Goal: Task Accomplishment & Management: Complete application form

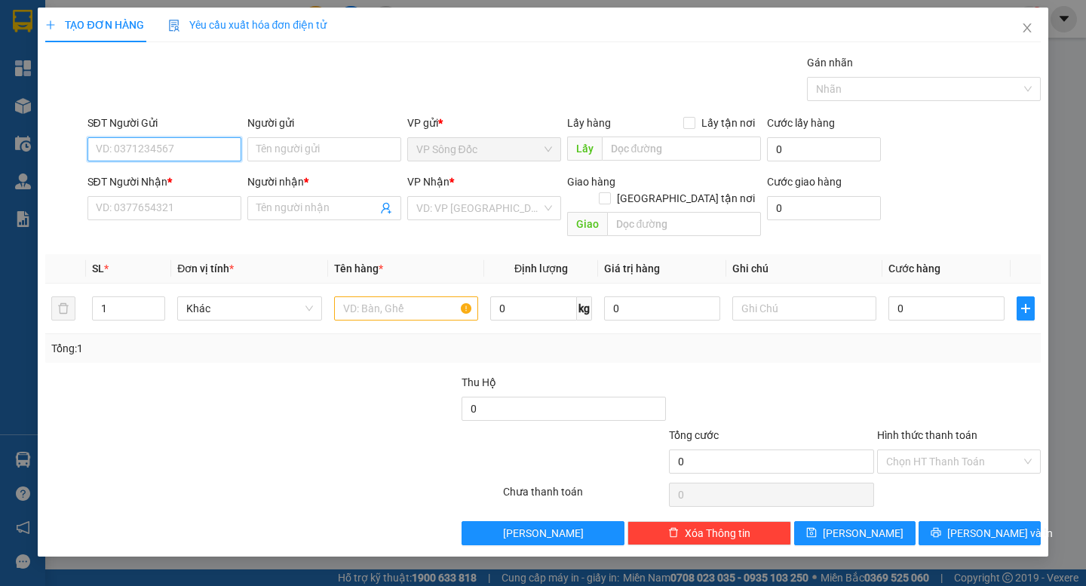
click at [186, 146] on input "SĐT Người Gửi" at bounding box center [164, 149] width 154 height 24
type input "0919092256"
click at [162, 177] on div "0919092256 - TRÌNH" at bounding box center [165, 179] width 136 height 17
type input "TRÌNH"
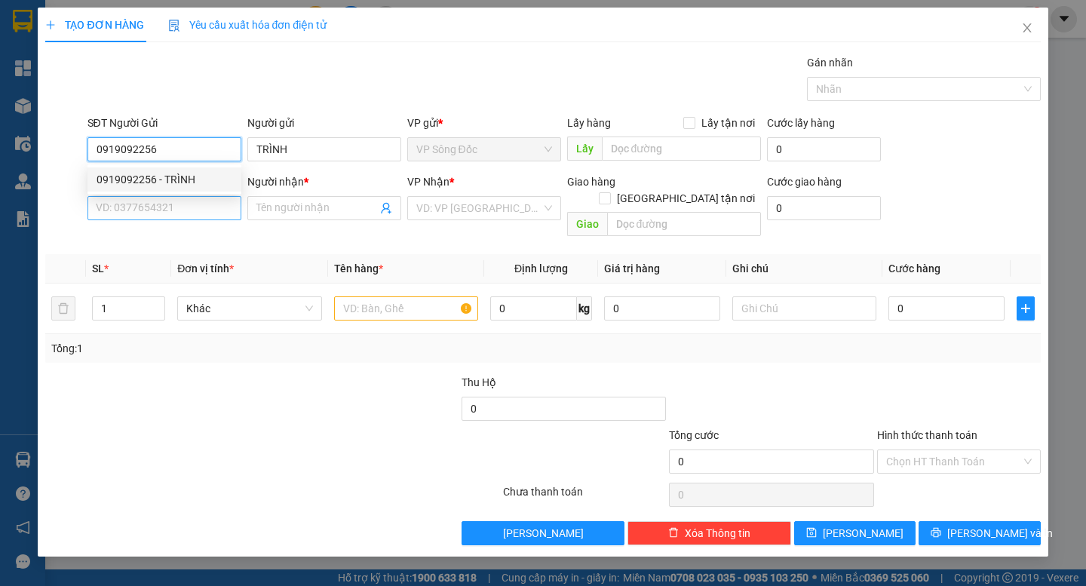
type input "0919092256"
click at [170, 213] on input "SĐT Người Nhận *" at bounding box center [164, 208] width 154 height 24
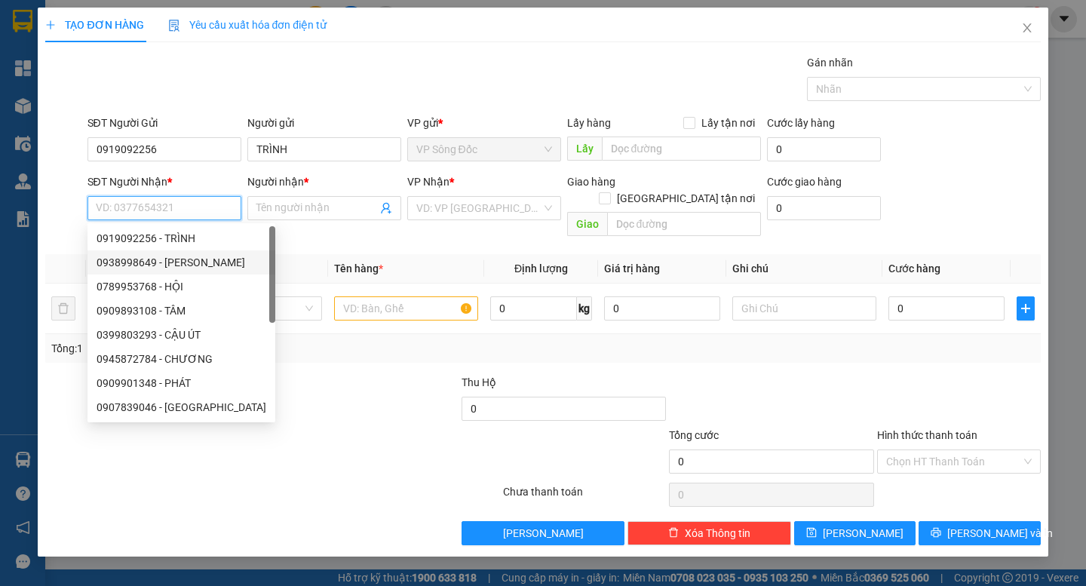
click at [170, 259] on div "0938998649 - [PERSON_NAME]" at bounding box center [182, 262] width 170 height 17
type input "0938998649"
type input "VÂN"
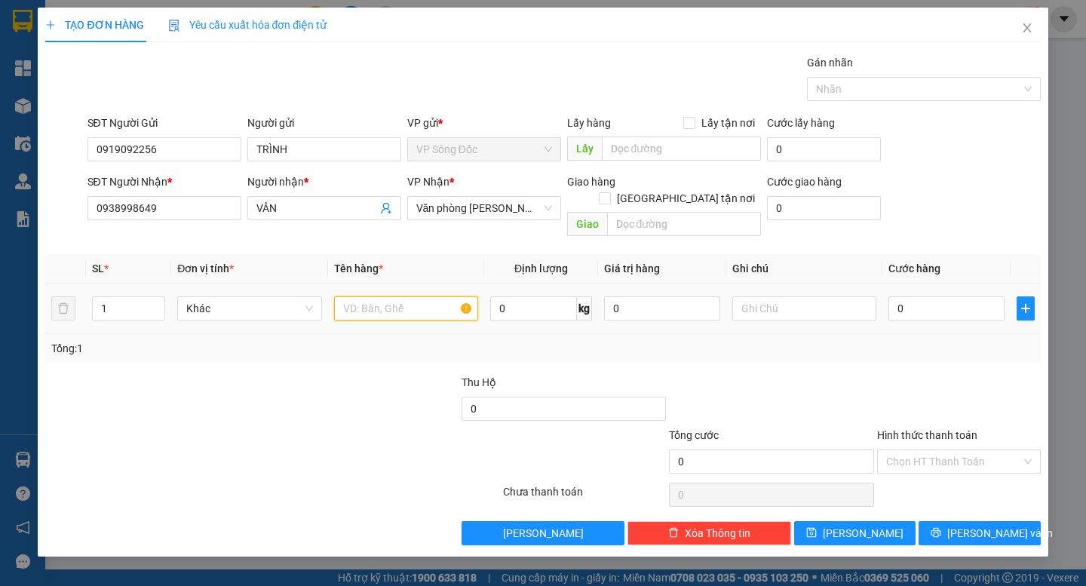
click at [394, 297] on input "text" at bounding box center [406, 308] width 144 height 24
type input "THÙNG"
click at [948, 296] on input "0" at bounding box center [946, 308] width 116 height 24
type input "7"
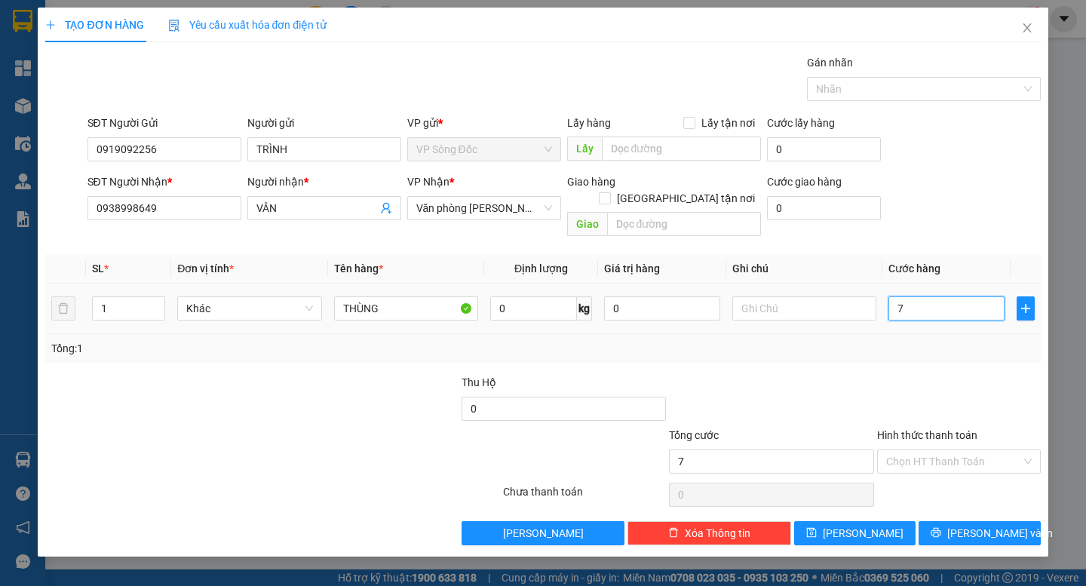
type input "7"
type input "70"
type input "70.000"
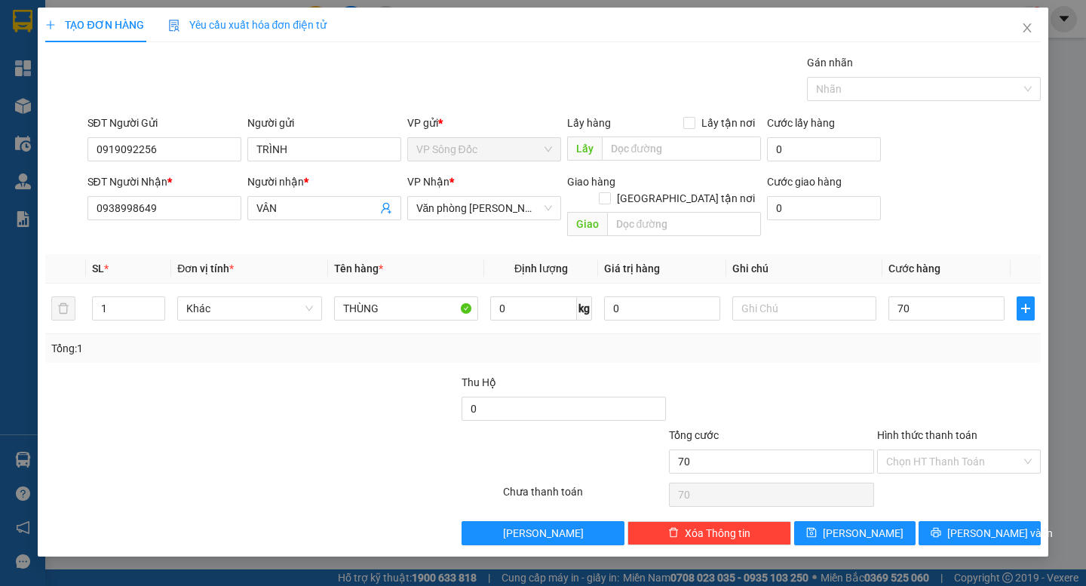
type input "70.000"
click at [894, 379] on div at bounding box center [959, 400] width 167 height 53
click at [969, 525] on span "[PERSON_NAME] và In" at bounding box center [1000, 533] width 106 height 17
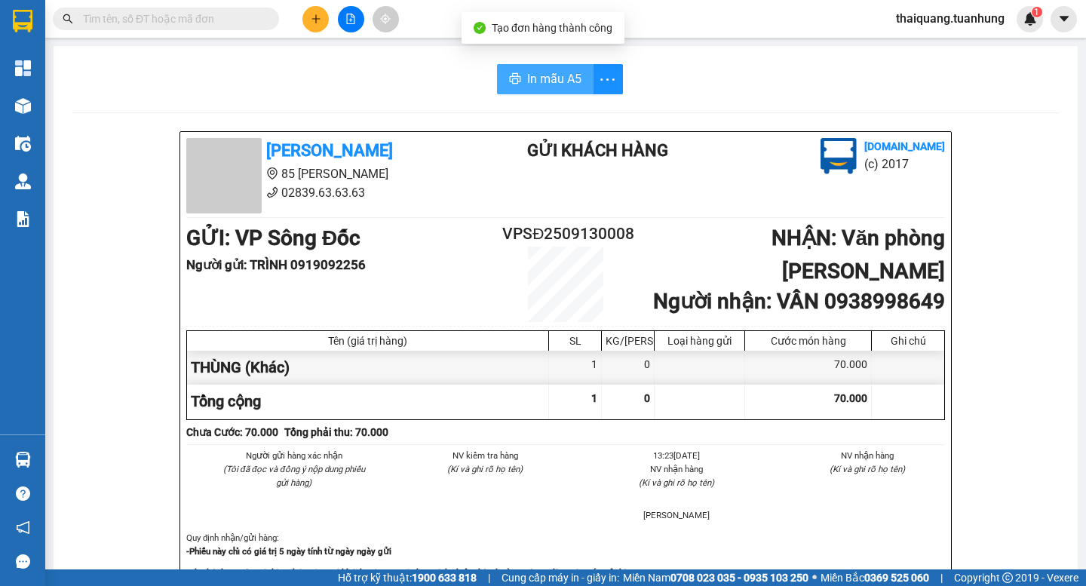
click at [565, 72] on span "In mẫu A5" at bounding box center [554, 78] width 54 height 19
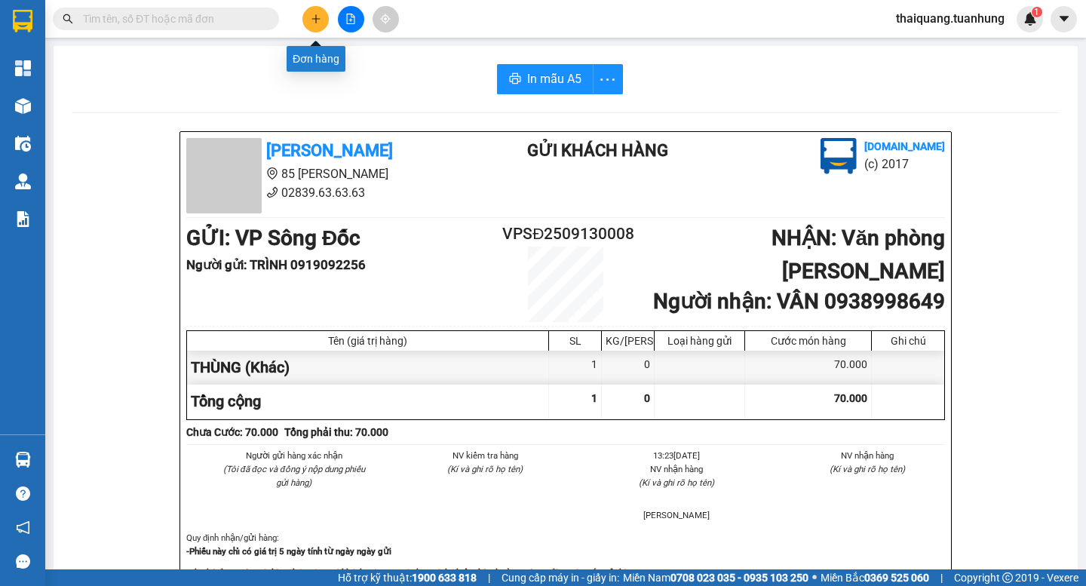
click at [318, 30] on button at bounding box center [315, 19] width 26 height 26
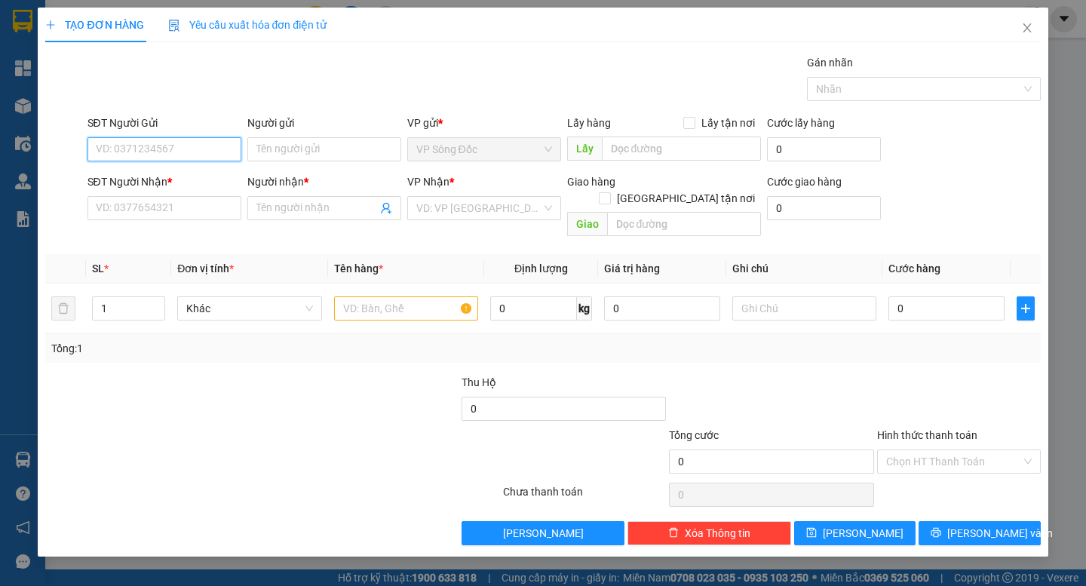
click at [186, 158] on input "SĐT Người Gửi" at bounding box center [164, 149] width 154 height 24
click at [179, 180] on div "0948339099 - HẰNG" at bounding box center [165, 179] width 136 height 17
type input "0948339099"
type input "HẰNG"
type input "0948339099"
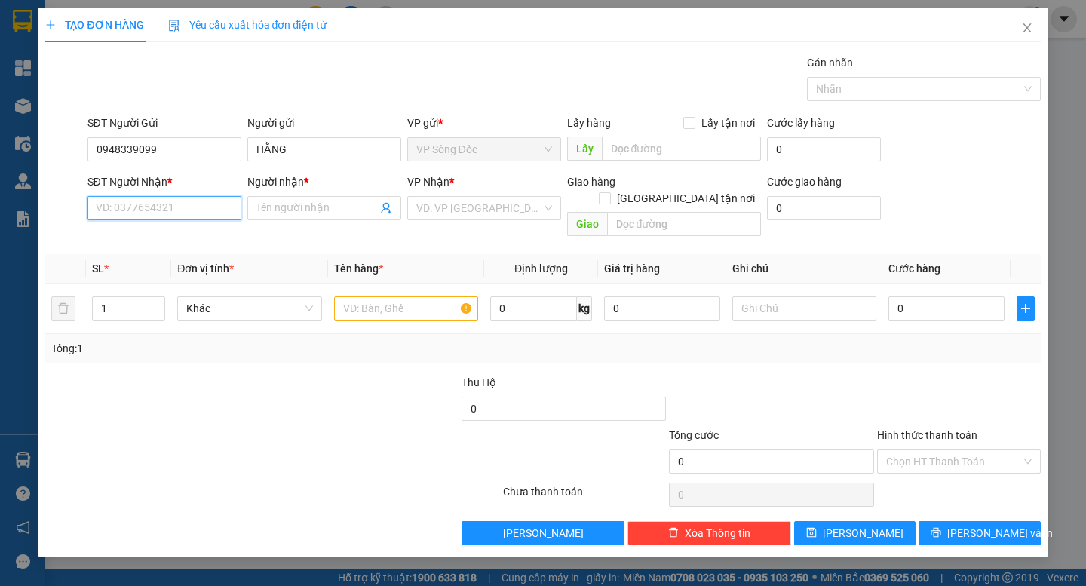
click at [186, 218] on input "SĐT Người Nhận *" at bounding box center [164, 208] width 154 height 24
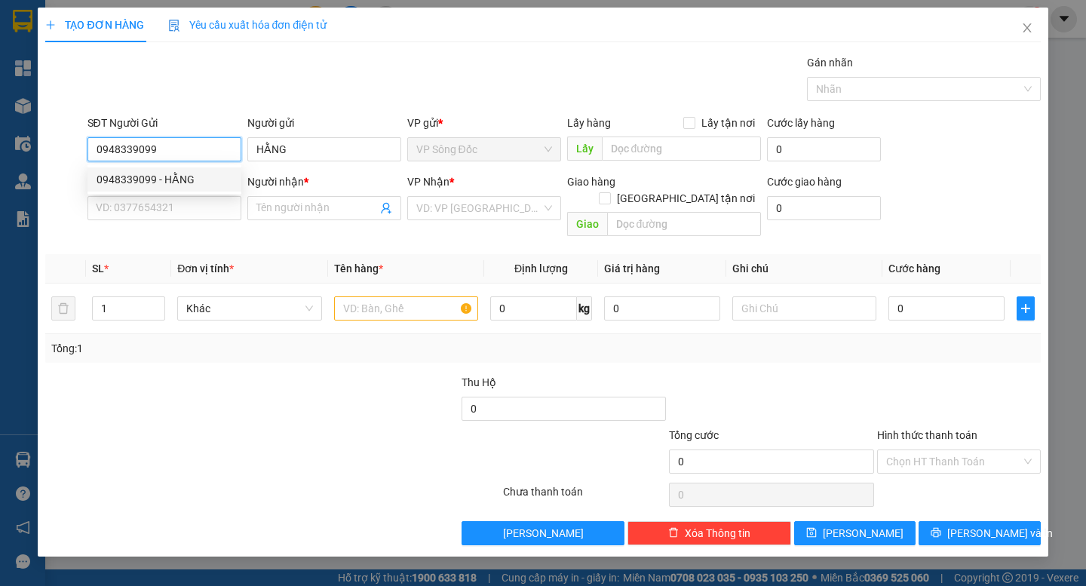
drag, startPoint x: 179, startPoint y: 149, endPoint x: 17, endPoint y: 170, distance: 163.6
click at [17, 170] on div "TẠO ĐƠN HÀNG Yêu cầu xuất hóa đơn điện tử Transit Pickup Surcharge Ids Transit …" at bounding box center [543, 293] width 1086 height 586
click at [154, 207] on input "SĐT Người Nhận *" at bounding box center [164, 208] width 154 height 24
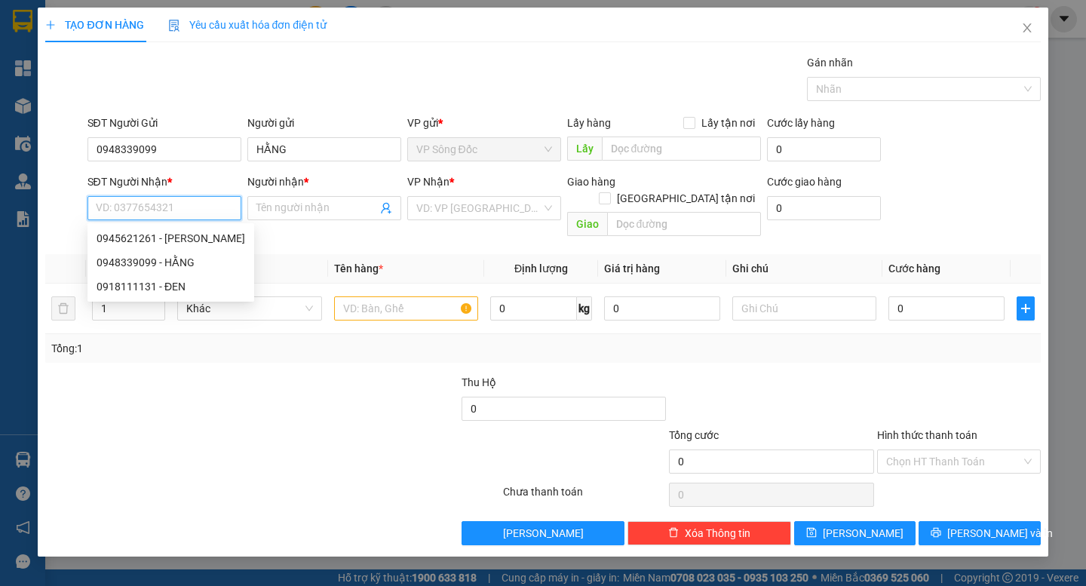
paste input "0948339099"
type input "0948339099"
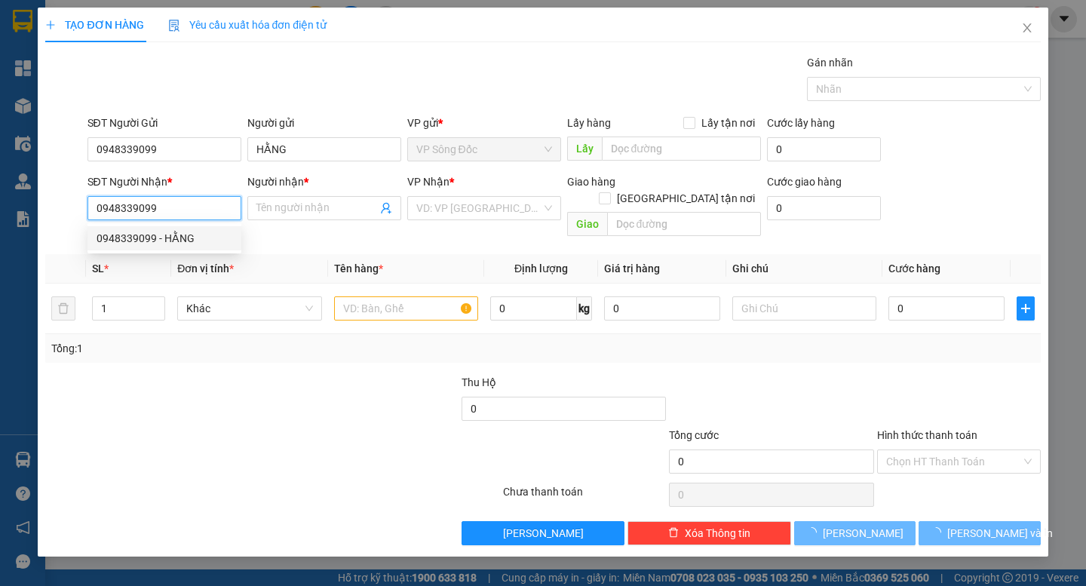
click at [164, 238] on div "0948339099 - HẰNG" at bounding box center [165, 238] width 136 height 17
type input "HẰNG"
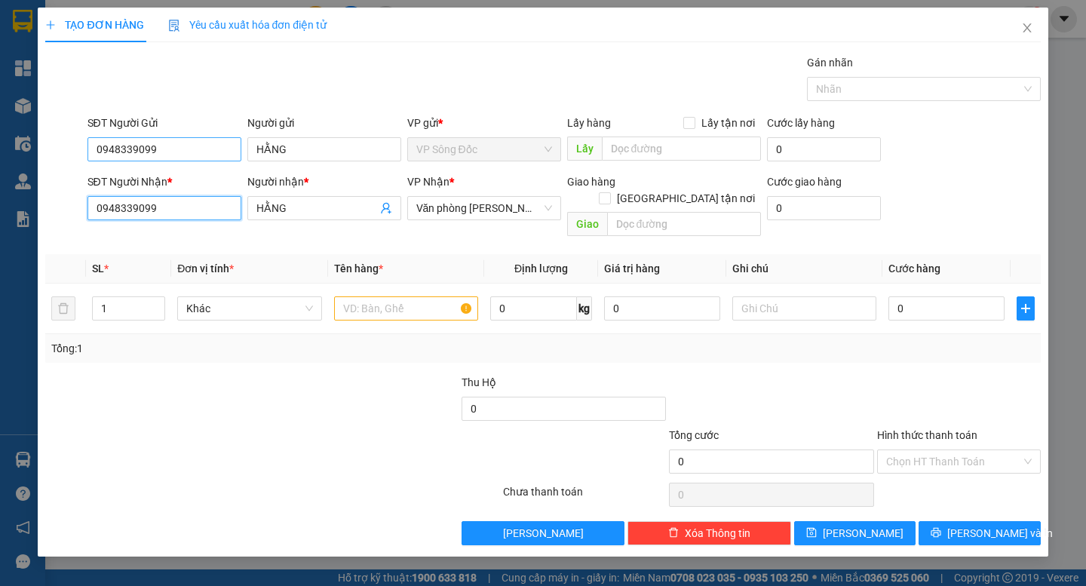
type input "0948339099"
drag, startPoint x: 179, startPoint y: 146, endPoint x: 0, endPoint y: 178, distance: 182.2
click at [0, 178] on div "TẠO ĐƠN HÀNG Yêu cầu xuất hóa đơn điện tử Transit Pickup Surcharge Ids Transit …" at bounding box center [543, 293] width 1086 height 586
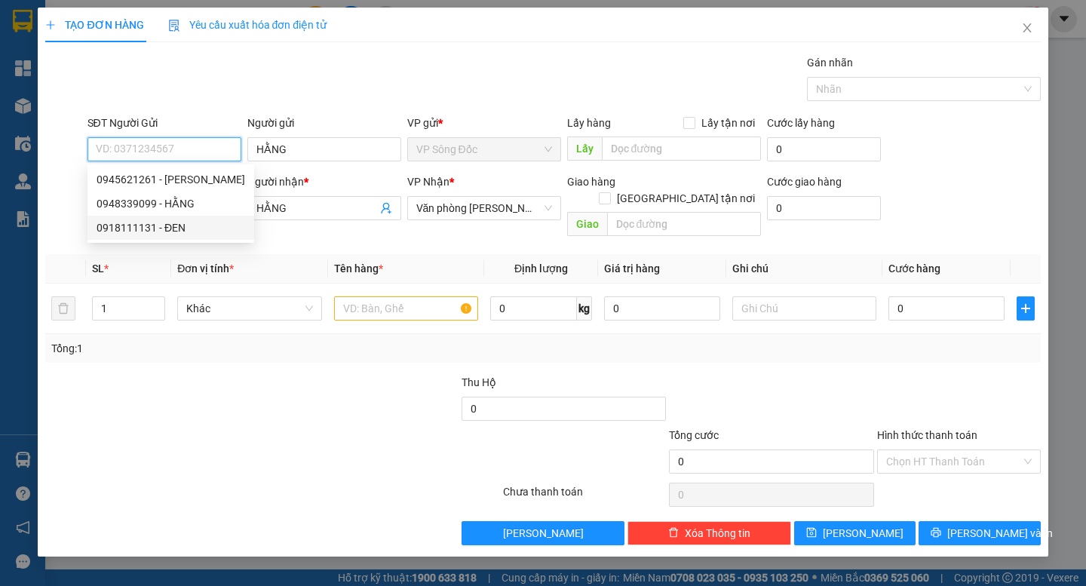
click at [167, 228] on div "0918111131 - ĐEN" at bounding box center [171, 227] width 149 height 17
type input "0918111131"
type input "ĐEN"
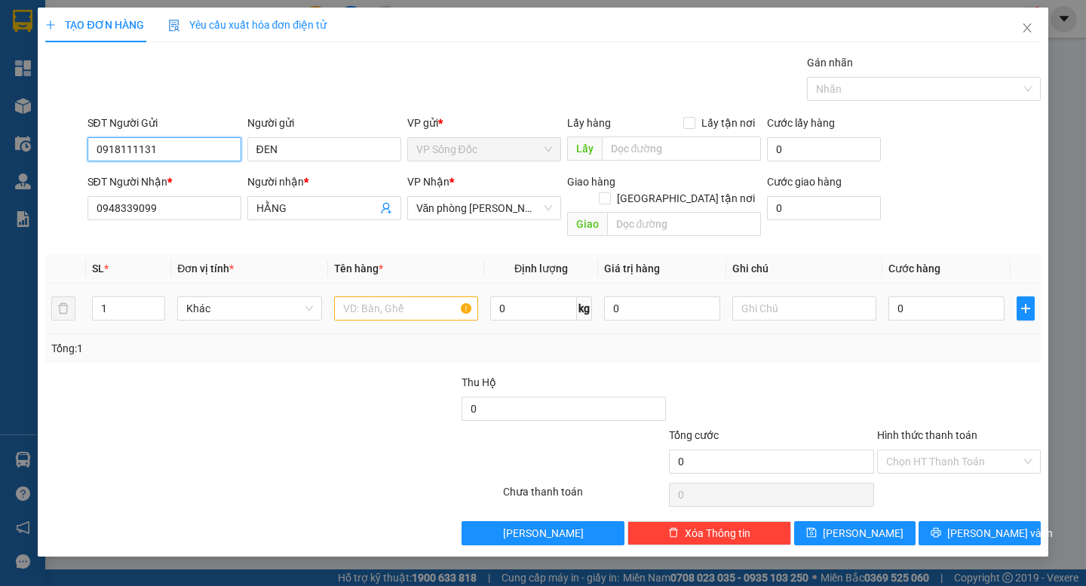
type input "0918111131"
click at [397, 296] on input "text" at bounding box center [406, 308] width 144 height 24
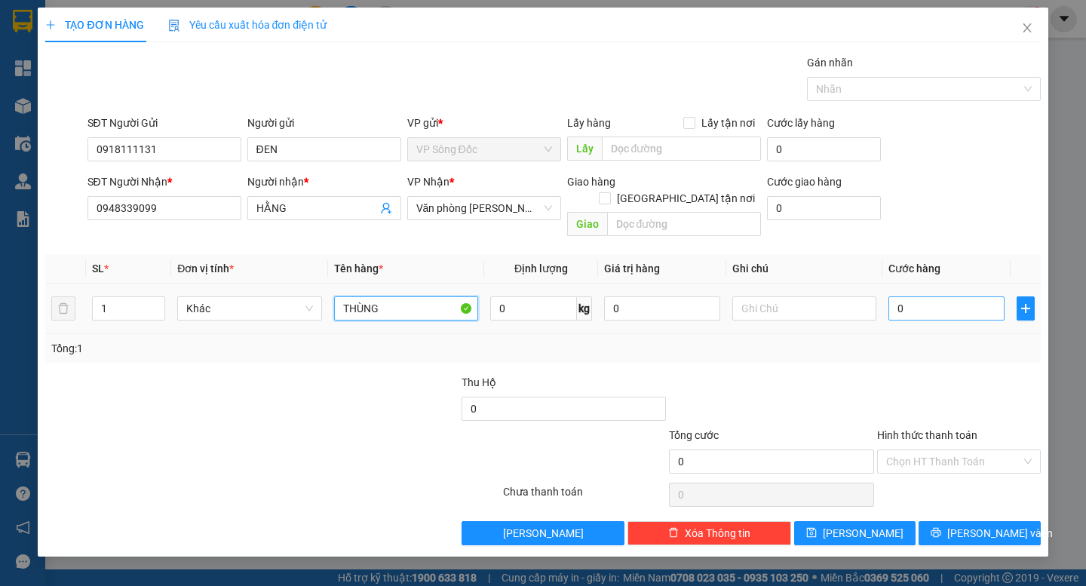
type input "THÙNG"
click at [933, 296] on input "0" at bounding box center [946, 308] width 116 height 24
type input "3"
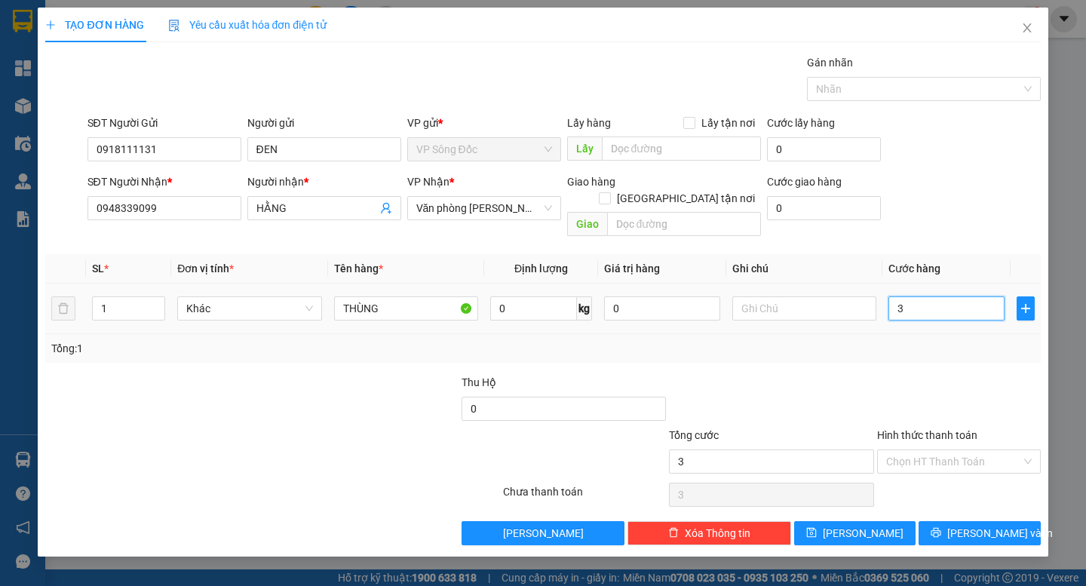
type input "30"
type input "30.000"
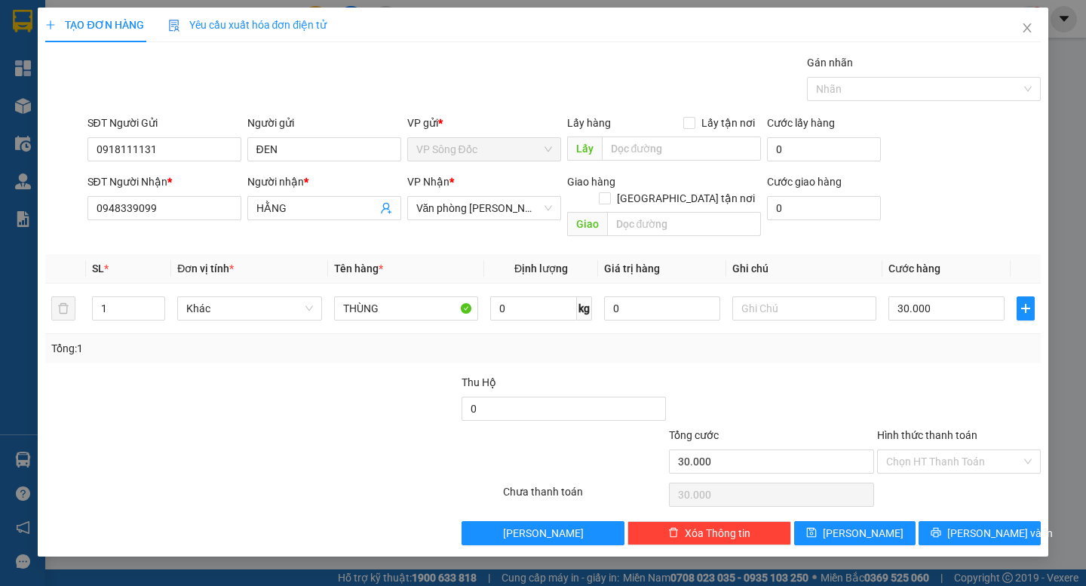
click at [939, 376] on div at bounding box center [959, 400] width 167 height 53
click at [949, 452] on input "Hình thức thanh toán" at bounding box center [953, 461] width 135 height 23
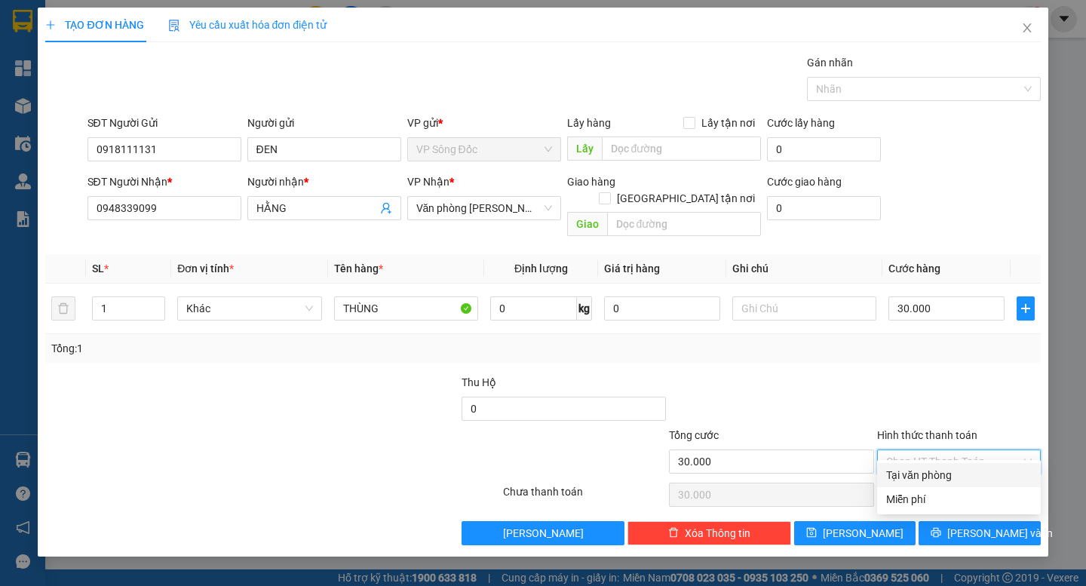
click at [958, 475] on div "Tại văn phòng" at bounding box center [959, 475] width 146 height 17
type input "30.000"
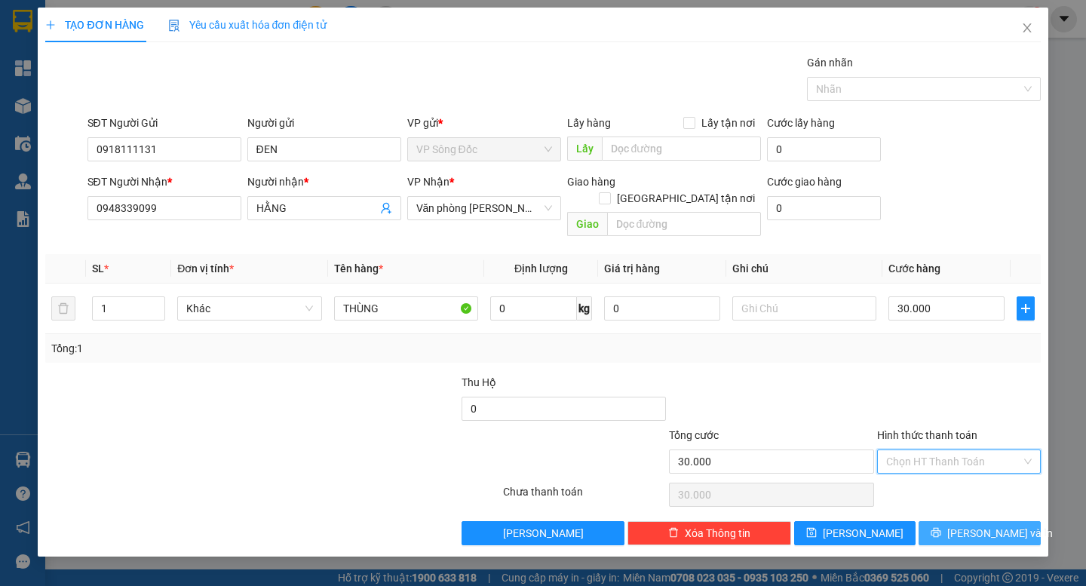
click at [993, 525] on span "[PERSON_NAME] và In" at bounding box center [1000, 533] width 106 height 17
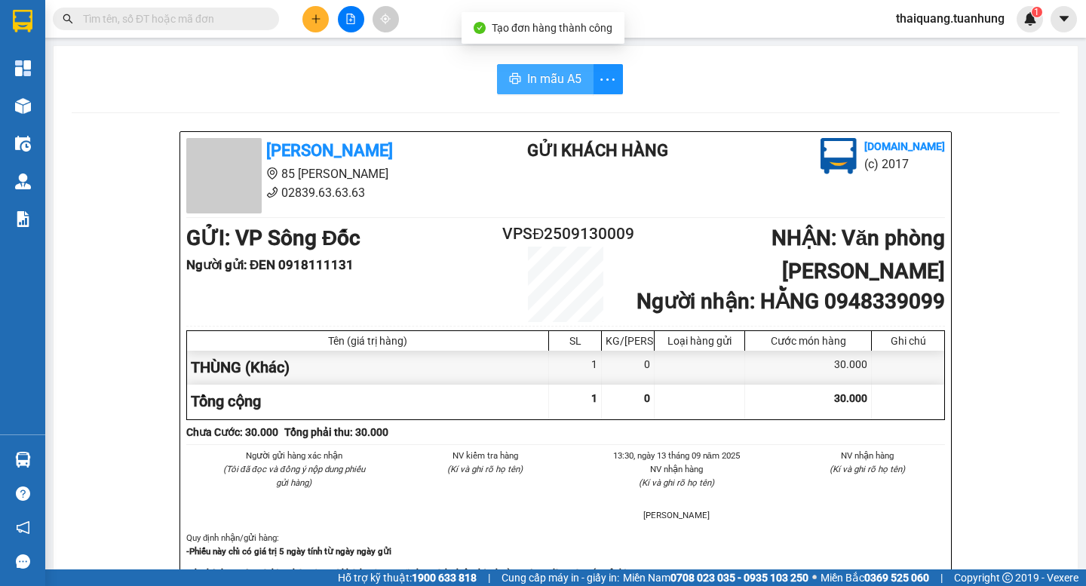
click at [554, 73] on span "In mẫu A5" at bounding box center [554, 78] width 54 height 19
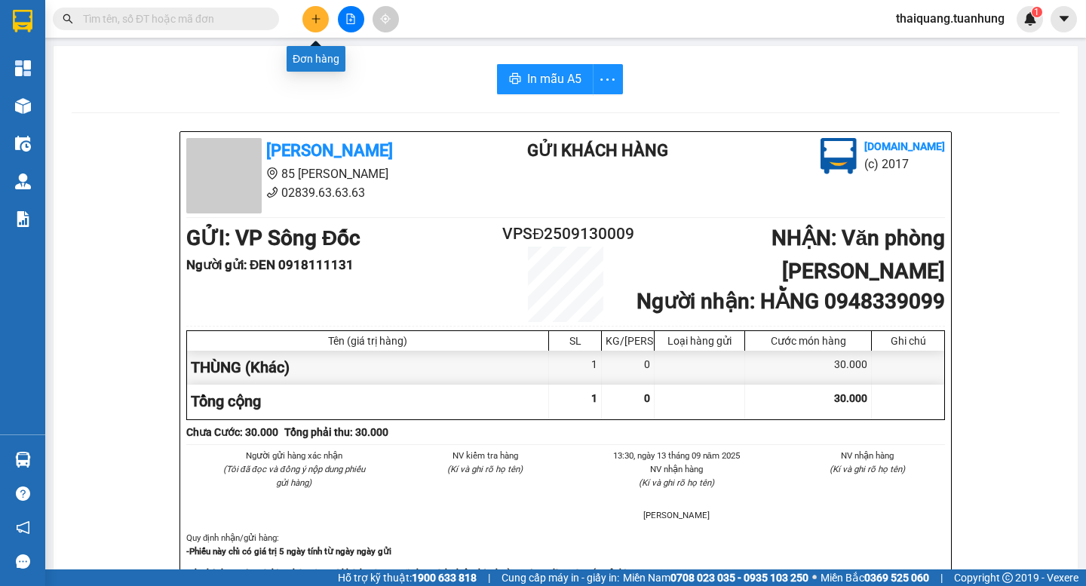
click at [319, 23] on icon "plus" at bounding box center [316, 19] width 11 height 11
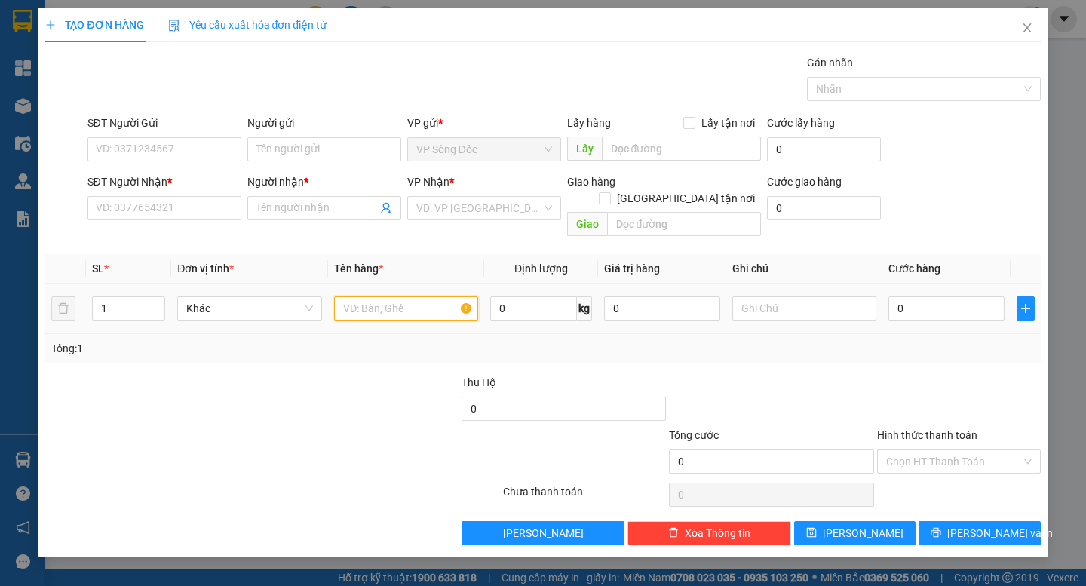
click at [370, 296] on input "text" at bounding box center [406, 308] width 144 height 24
type input "THÙNG"
click at [499, 199] on input "search" at bounding box center [478, 208] width 125 height 23
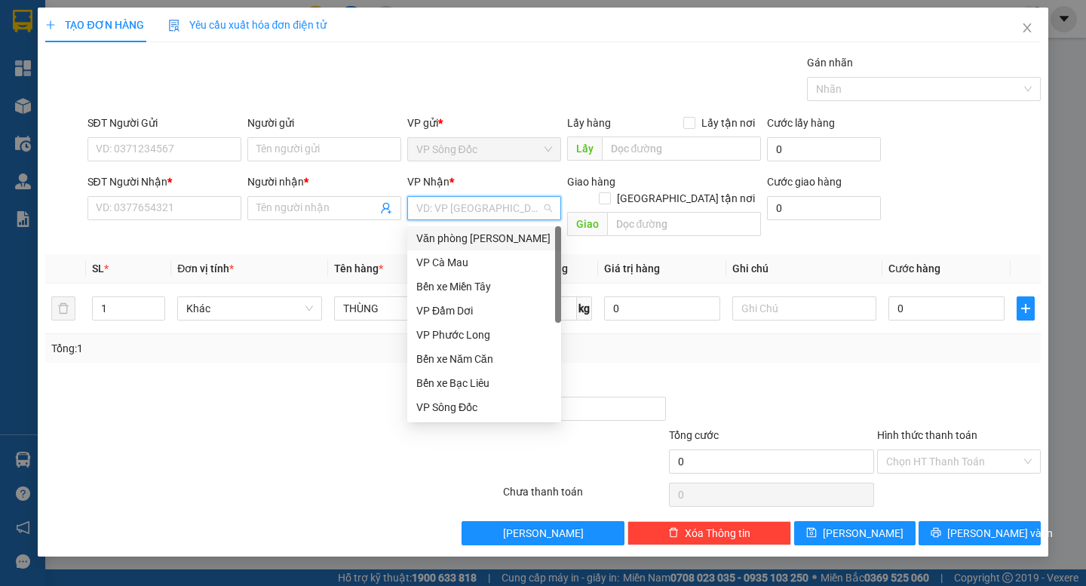
click at [514, 244] on div "Văn phòng [PERSON_NAME]" at bounding box center [484, 238] width 136 height 17
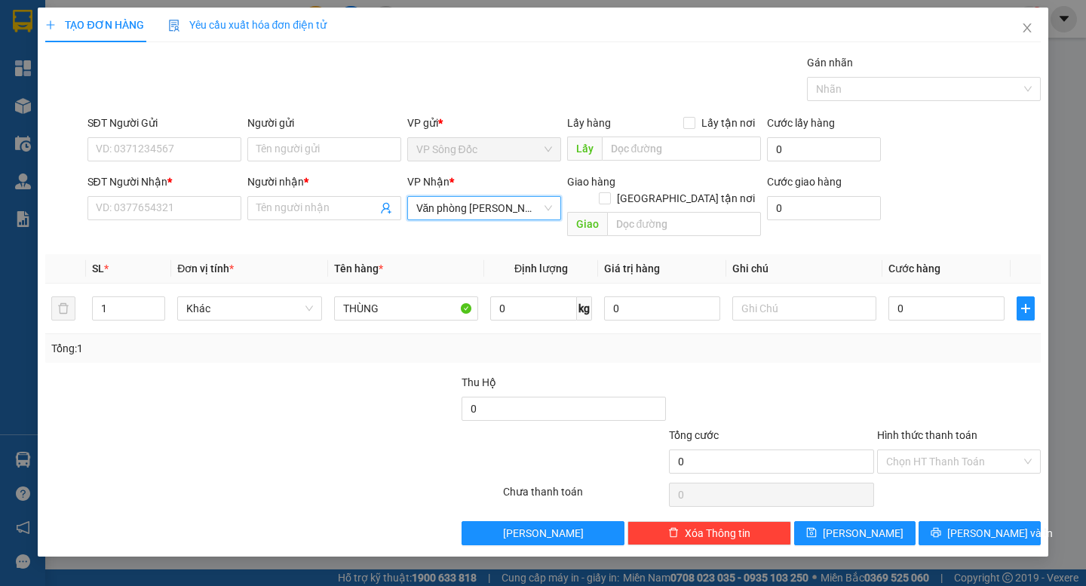
click at [297, 503] on div "Transit Pickup Surcharge Ids Transit Deliver Surcharge Ids Transit Deliver Surc…" at bounding box center [542, 299] width 995 height 491
click at [942, 296] on input "0" at bounding box center [946, 308] width 116 height 24
type input "6"
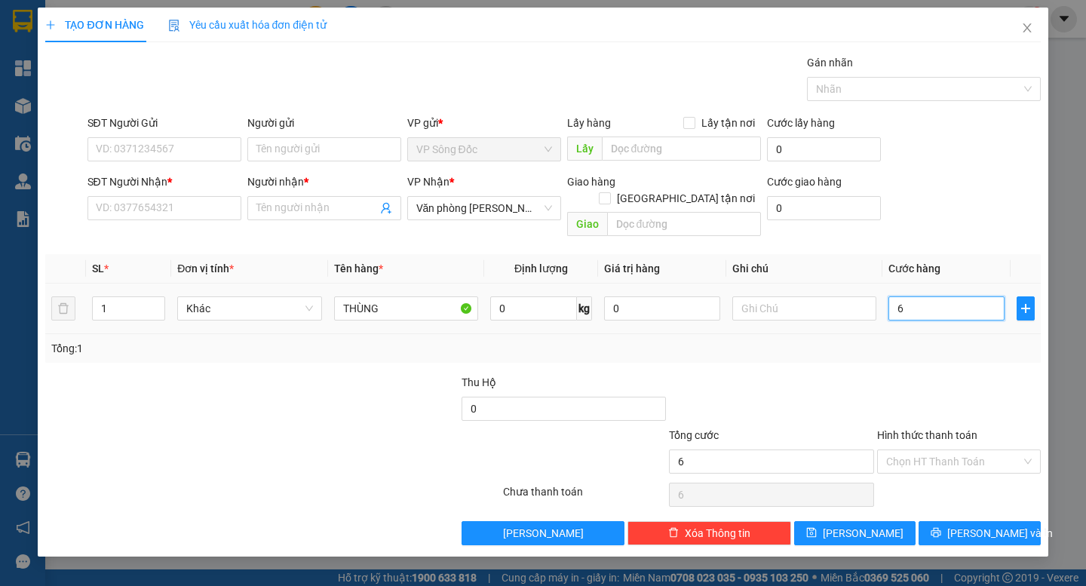
type input "60"
type input "60.000"
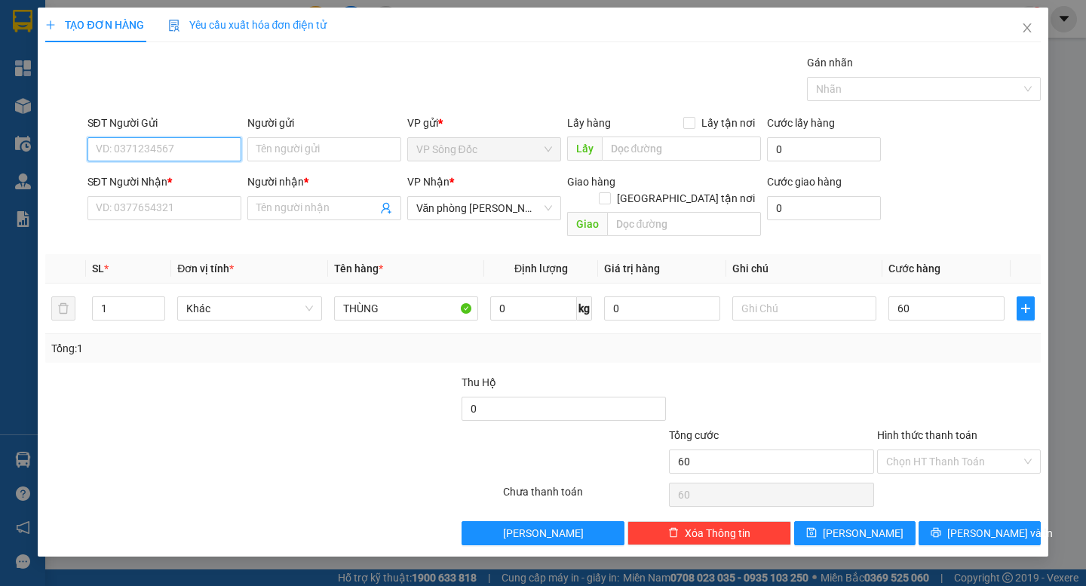
type input "60.000"
click at [199, 153] on input "SĐT Người Gửi" at bounding box center [164, 149] width 154 height 24
type input "0947287393"
click at [300, 150] on input "Người gửi" at bounding box center [324, 149] width 154 height 24
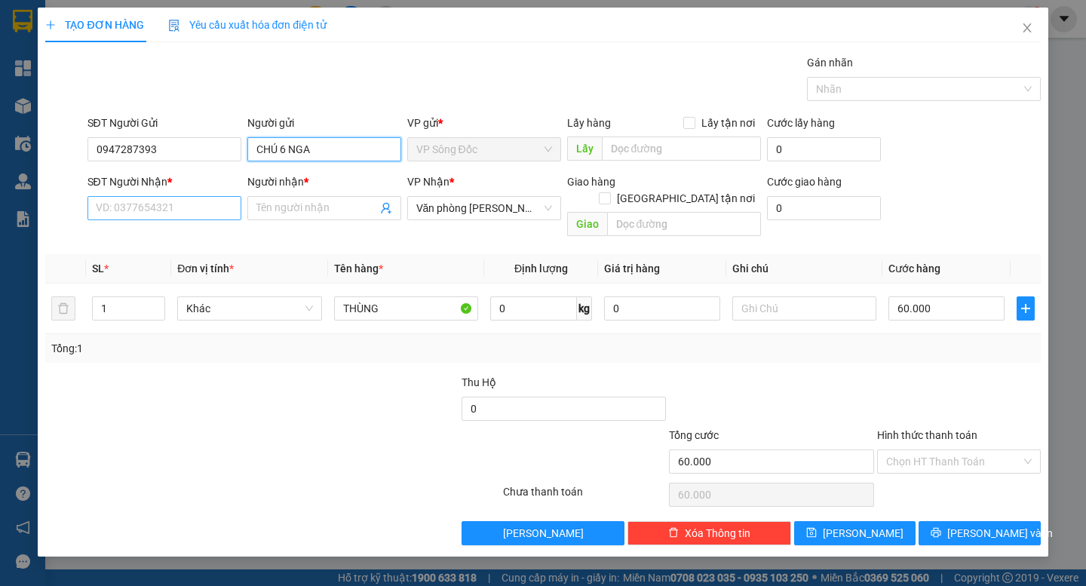
type input "CHÚ 6 NGA"
click at [169, 209] on input "SĐT Người Nhận *" at bounding box center [164, 208] width 154 height 24
type input "0947643229"
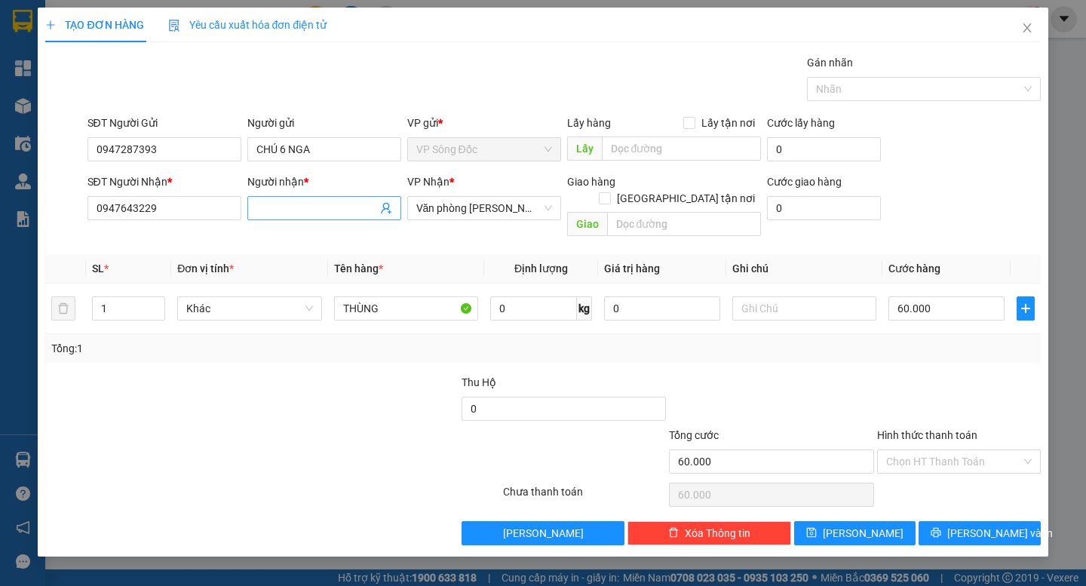
click at [324, 203] on input "Người nhận *" at bounding box center [316, 208] width 121 height 17
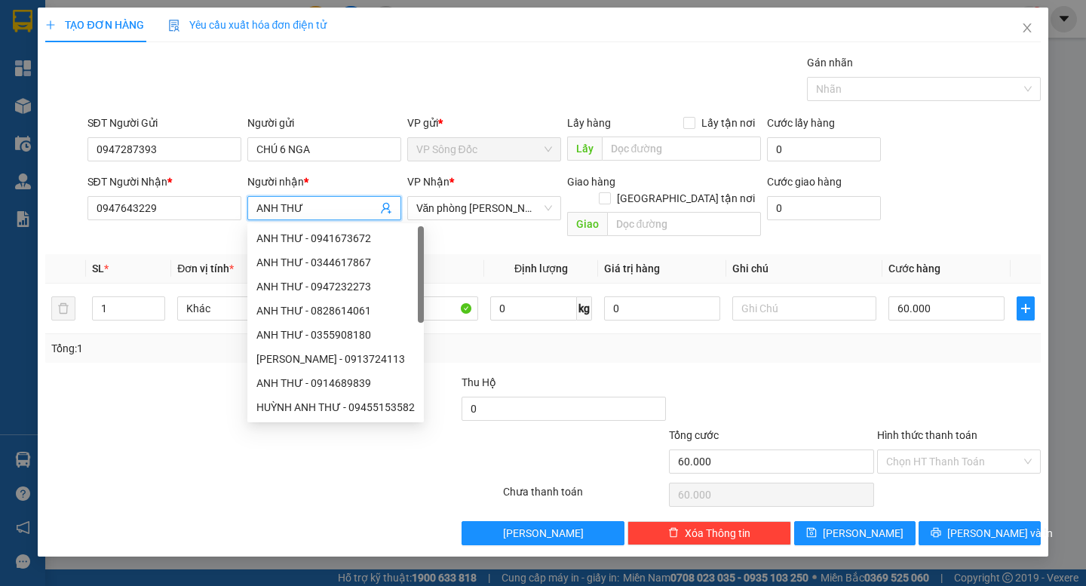
type input "ANH THƯ"
click at [851, 354] on div "Transit Pickup Surcharge Ids Transit Deliver Surcharge Ids Transit Deliver Surc…" at bounding box center [542, 299] width 995 height 491
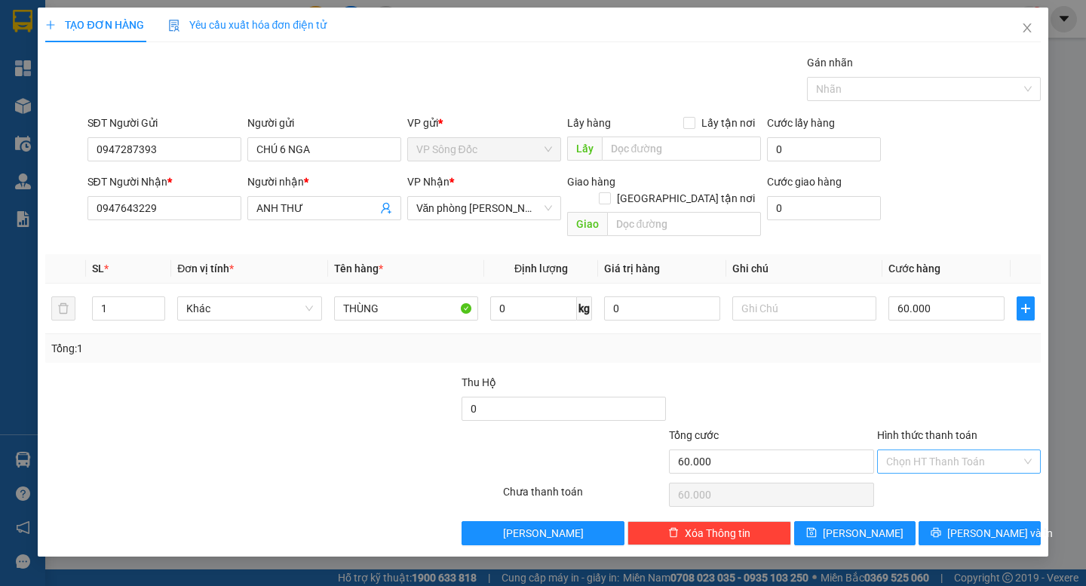
click at [963, 450] on input "Hình thức thanh toán" at bounding box center [953, 461] width 135 height 23
click at [955, 476] on div "Tại văn phòng" at bounding box center [959, 475] width 146 height 17
type input "0"
click at [982, 525] on span "[PERSON_NAME] và In" at bounding box center [1000, 533] width 106 height 17
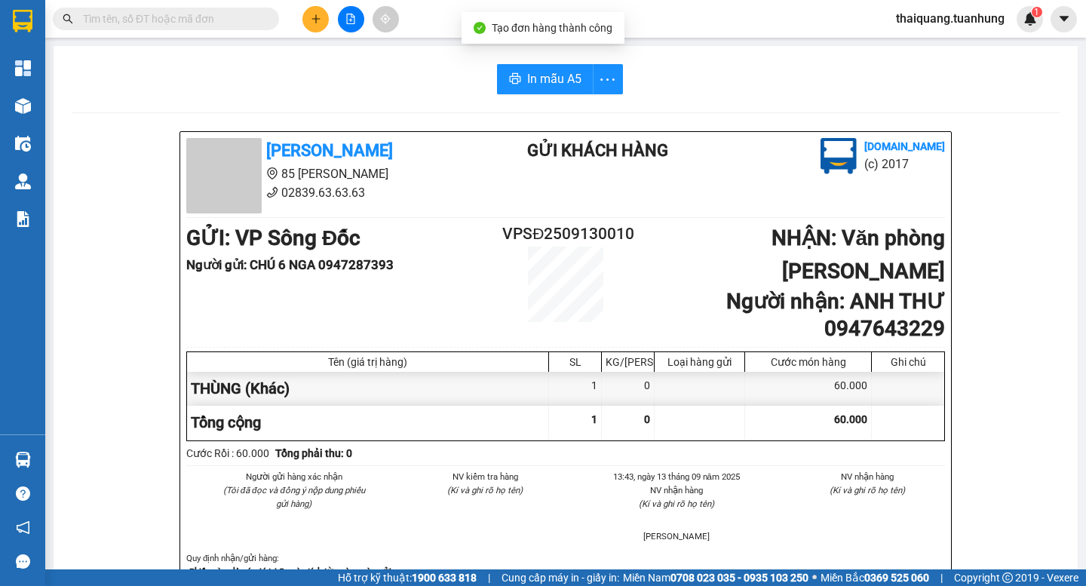
click at [548, 72] on button "In mẫu A5" at bounding box center [545, 79] width 97 height 30
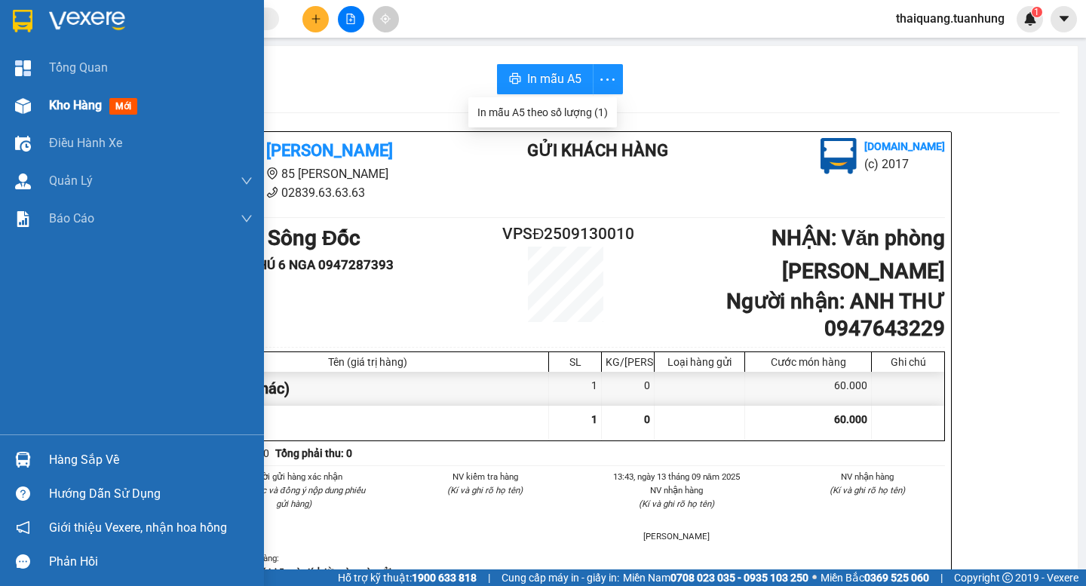
click at [63, 100] on span "Kho hàng" at bounding box center [75, 105] width 53 height 14
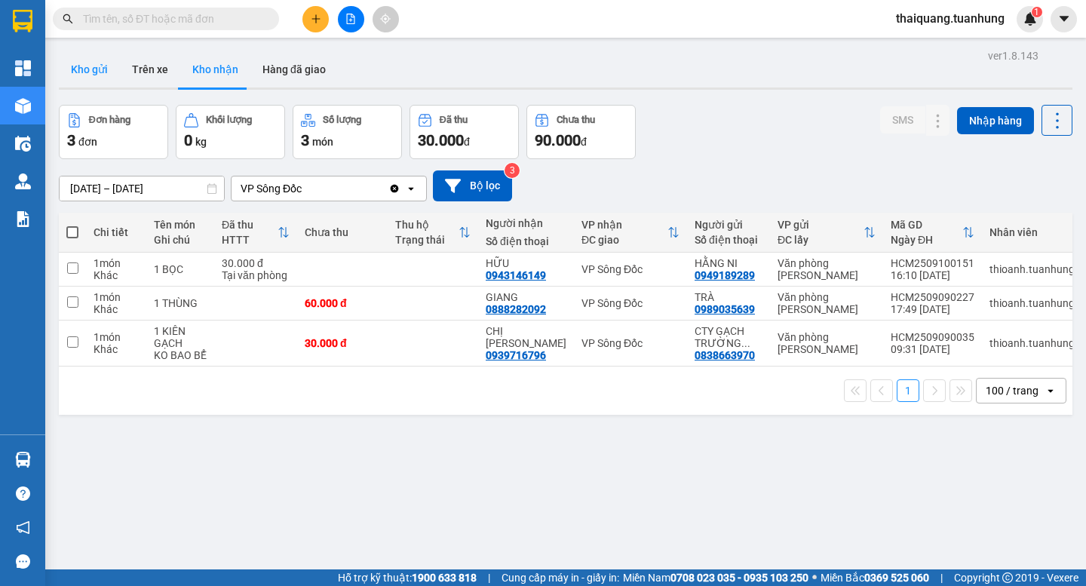
click at [86, 66] on button "Kho gửi" at bounding box center [89, 69] width 61 height 36
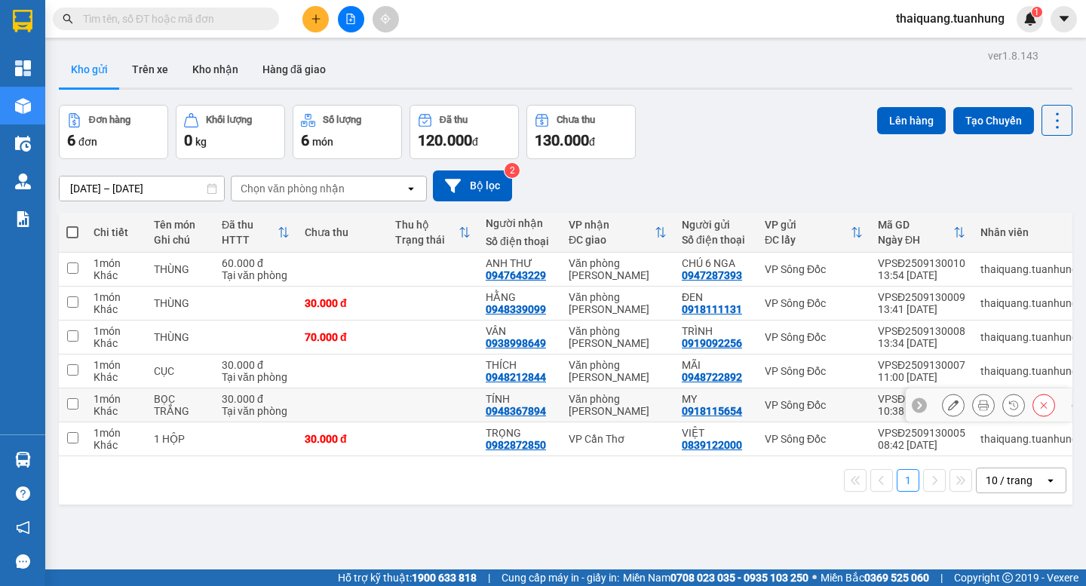
click at [72, 403] on input "checkbox" at bounding box center [72, 403] width 11 height 11
checkbox input "true"
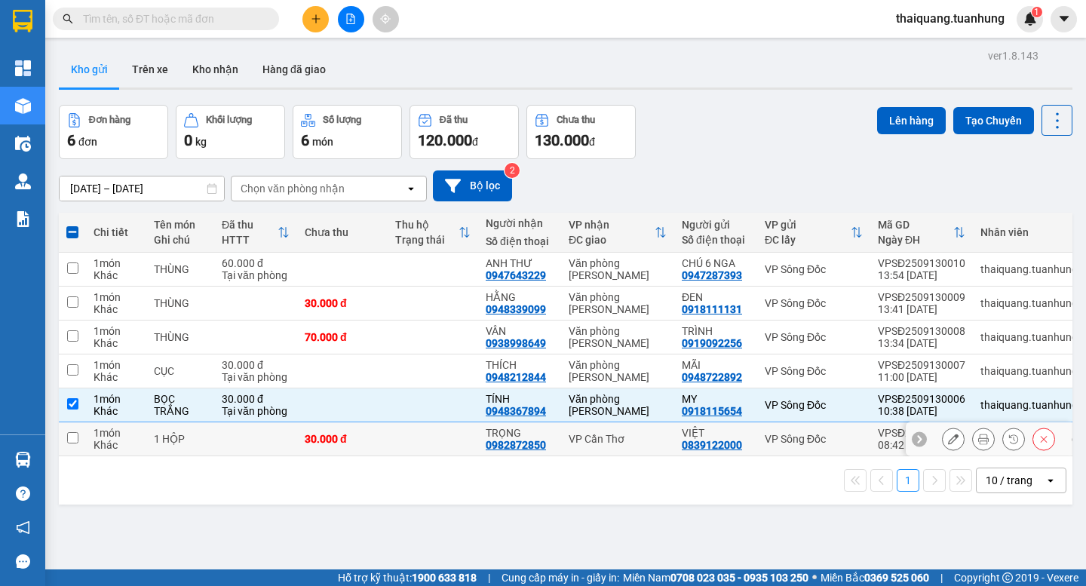
click at [66, 437] on td at bounding box center [72, 439] width 27 height 34
checkbox input "true"
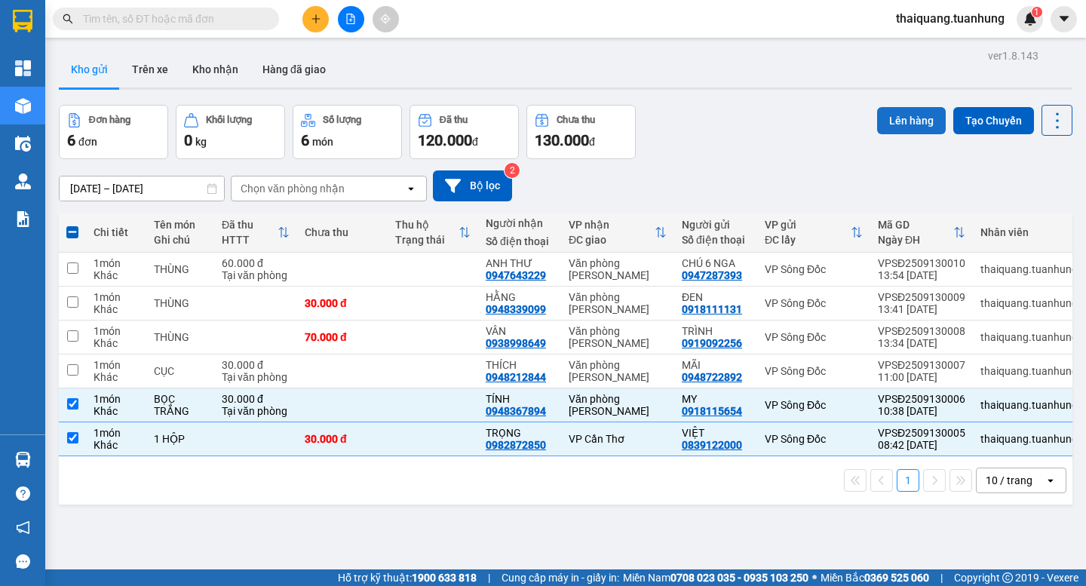
click at [904, 118] on button "Lên hàng" at bounding box center [911, 120] width 69 height 27
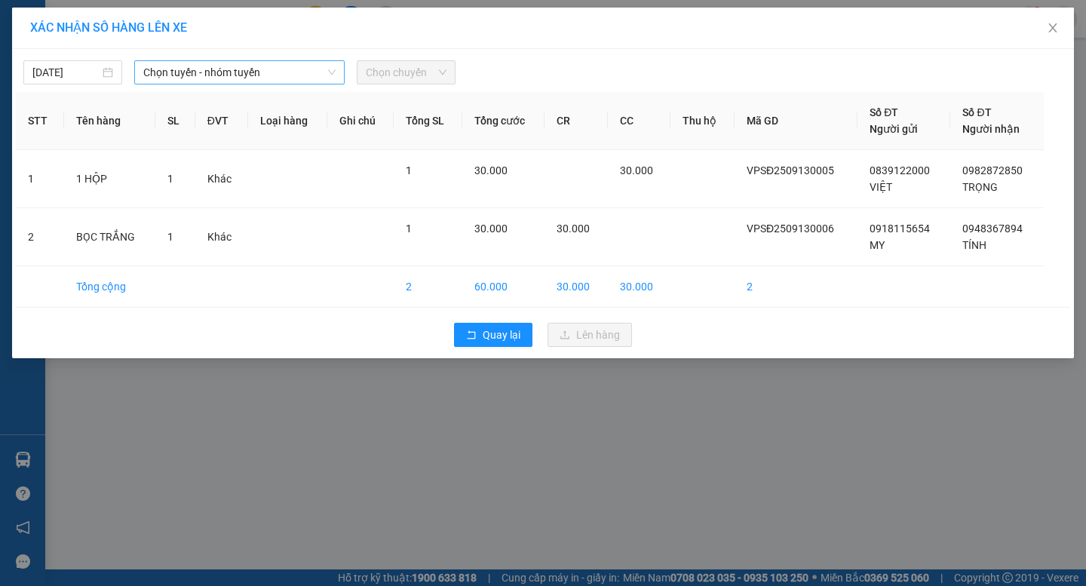
click at [276, 77] on span "Chọn tuyến - nhóm tuyến" at bounding box center [239, 72] width 192 height 23
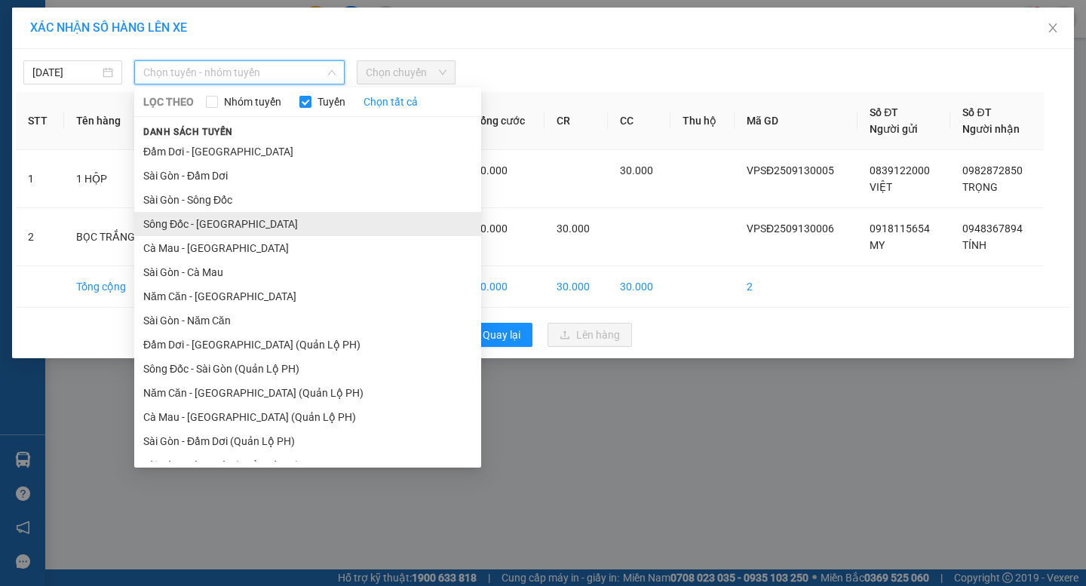
click at [209, 230] on li "Sông Đốc - [GEOGRAPHIC_DATA]" at bounding box center [307, 224] width 347 height 24
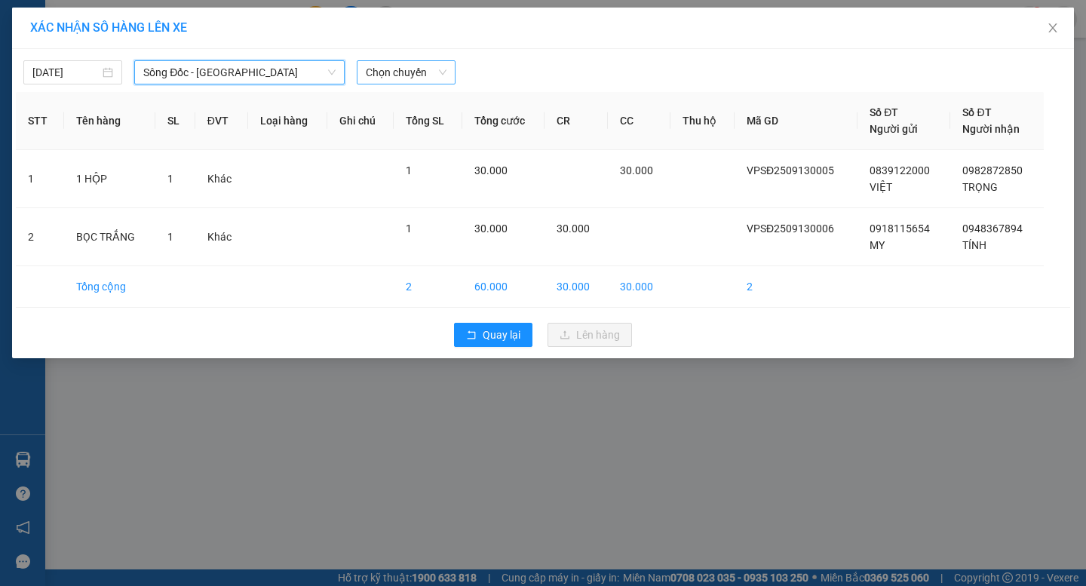
click at [406, 75] on span "Chọn chuyến" at bounding box center [406, 72] width 81 height 23
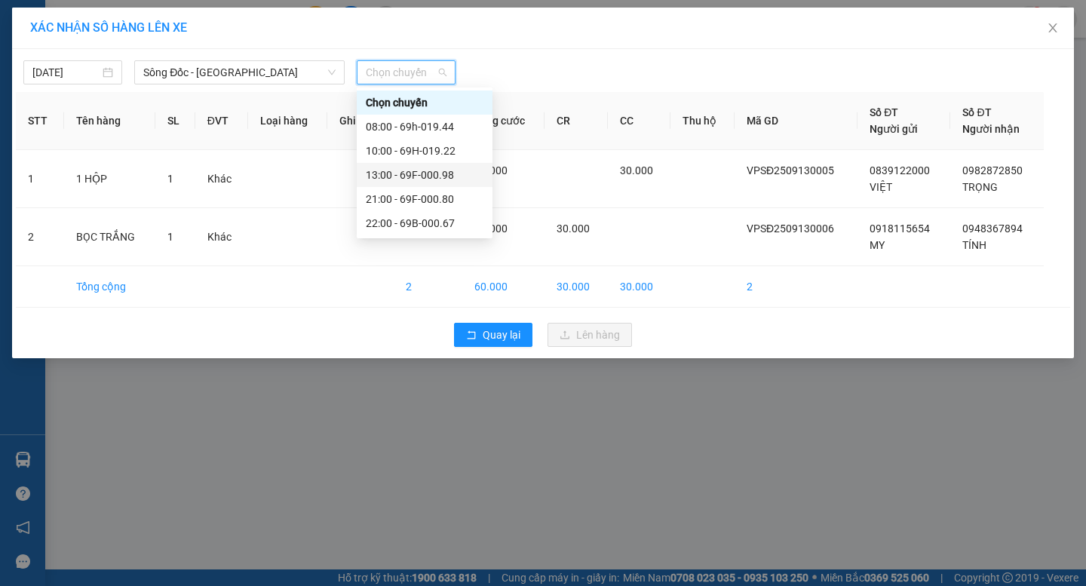
click at [403, 178] on div "13:00 - 69F-000.98" at bounding box center [425, 175] width 118 height 17
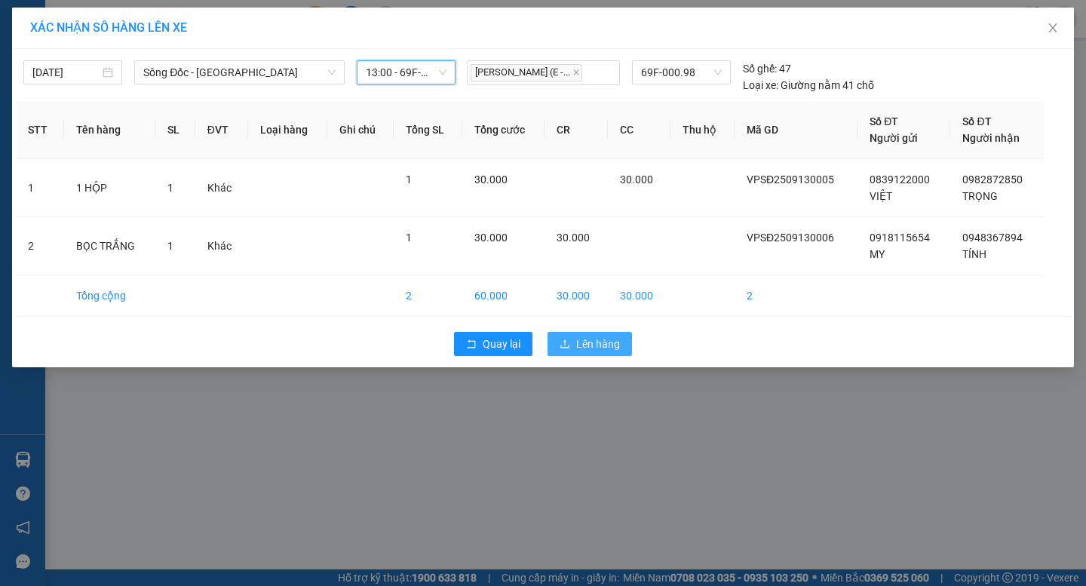
click at [587, 344] on span "Lên hàng" at bounding box center [598, 344] width 44 height 17
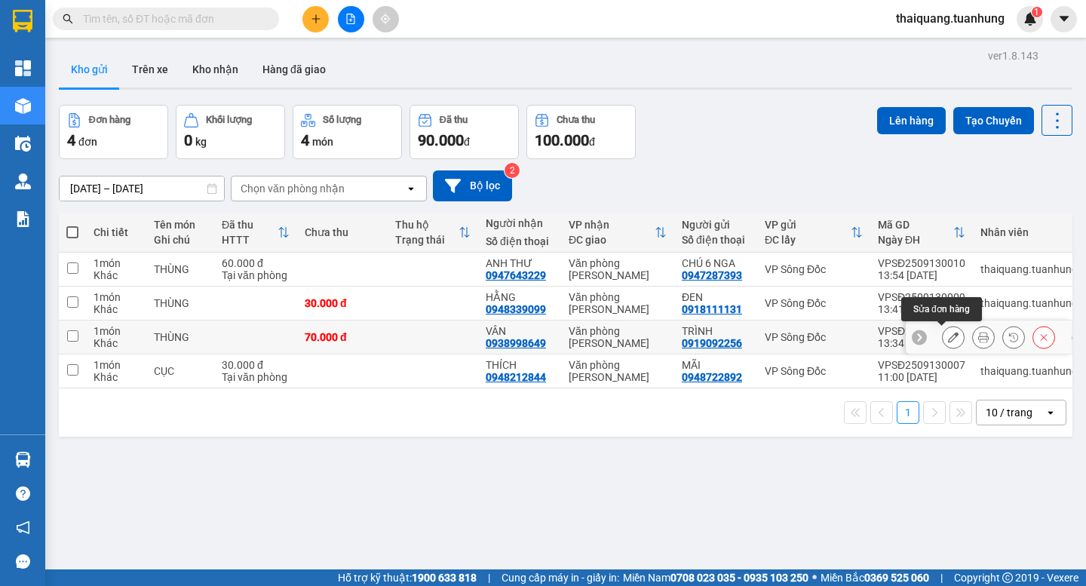
click at [948, 338] on icon at bounding box center [953, 337] width 11 height 11
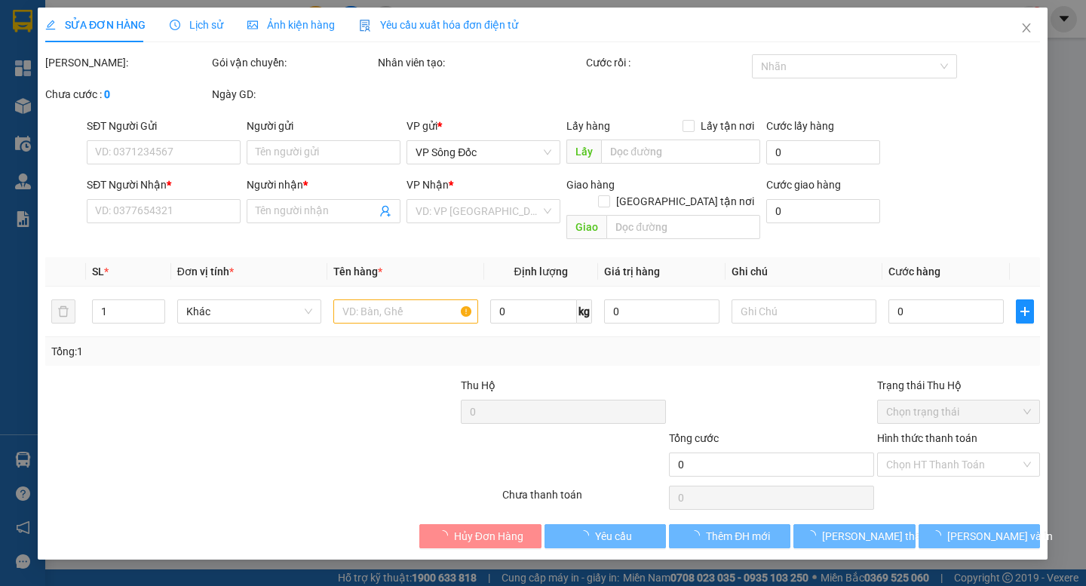
type input "0919092256"
type input "TRÌNH"
type input "0938998649"
type input "VÂN"
type input "70.000"
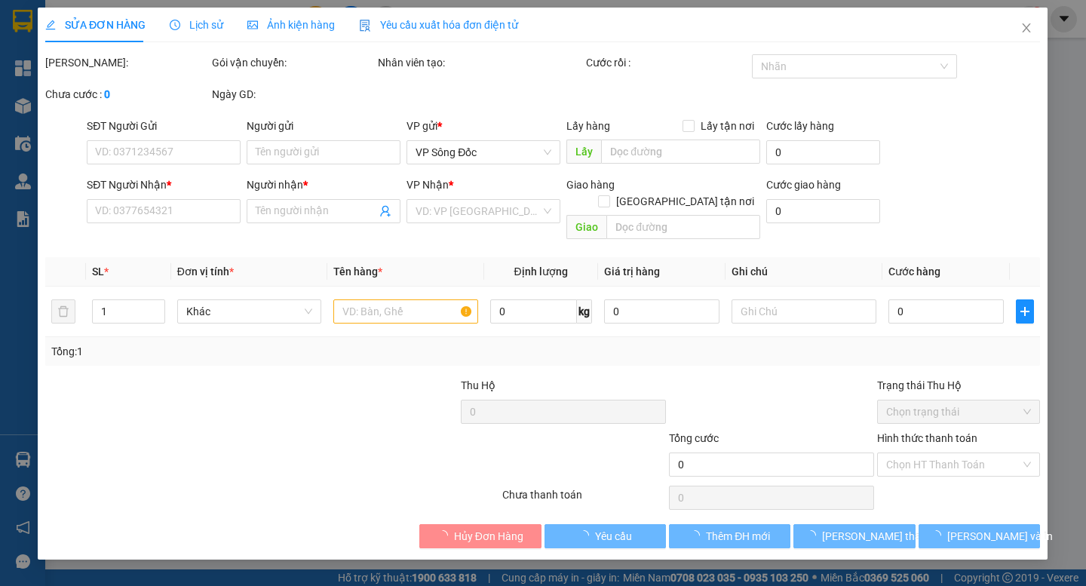
type input "70.000"
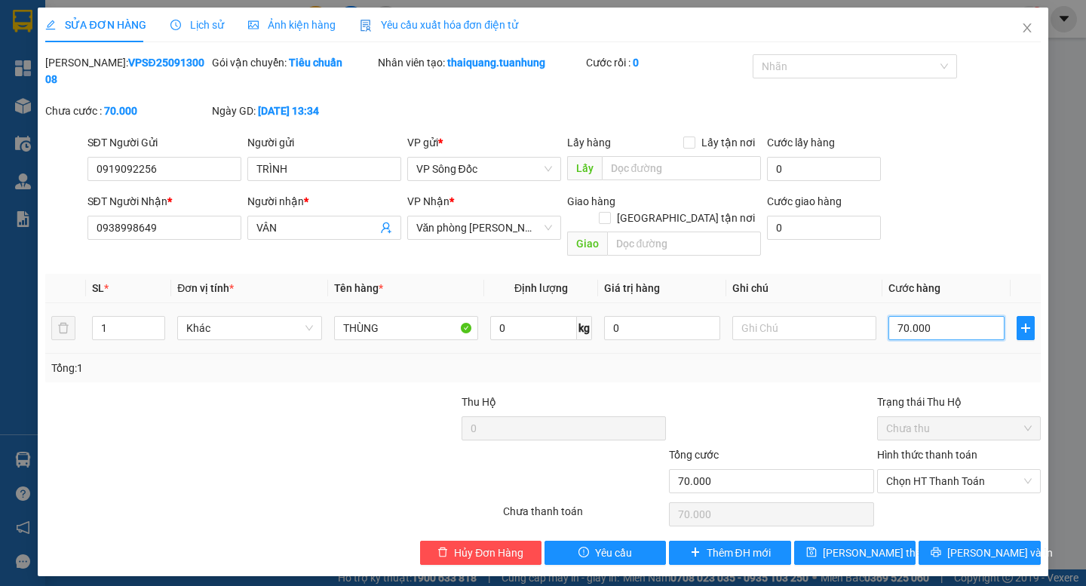
click at [958, 316] on input "70.000" at bounding box center [946, 328] width 116 height 24
type input "8"
type input "80"
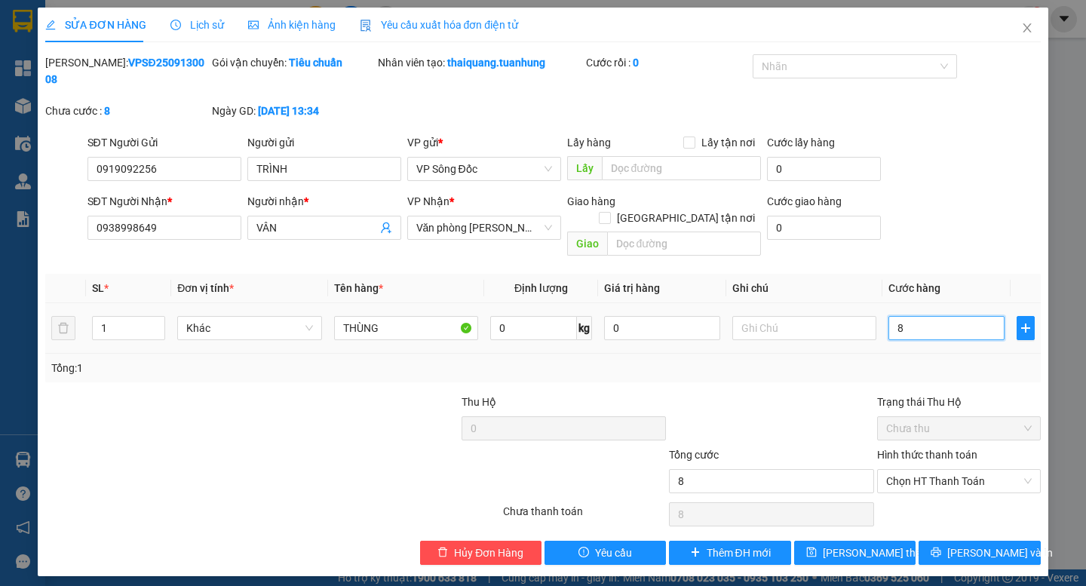
type input "80"
type input "80.000"
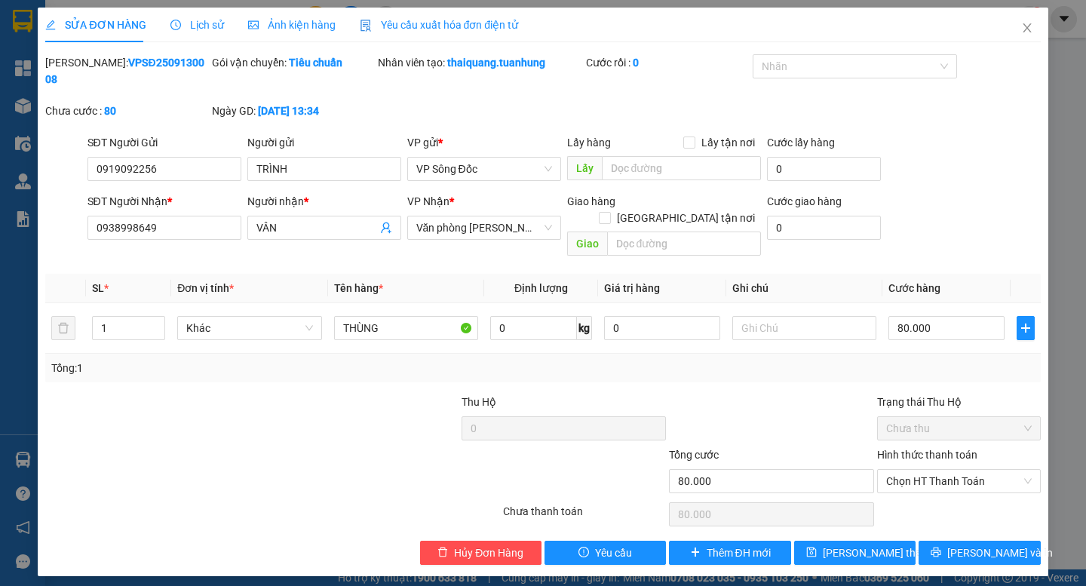
click at [751, 357] on div "Total Paid Fee 0 Total UnPaid Fee 70.000 Cash Collection Total Fee Mã ĐH: VPSĐ2…" at bounding box center [542, 309] width 995 height 511
click at [974, 544] on span "[PERSON_NAME] và In" at bounding box center [1000, 552] width 106 height 17
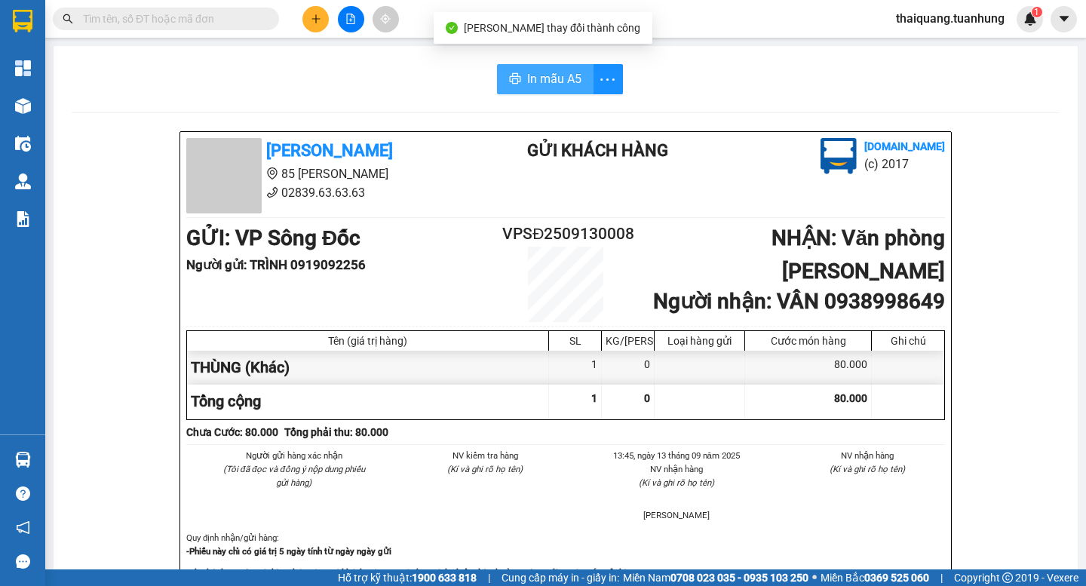
click at [532, 81] on span "In mẫu A5" at bounding box center [554, 78] width 54 height 19
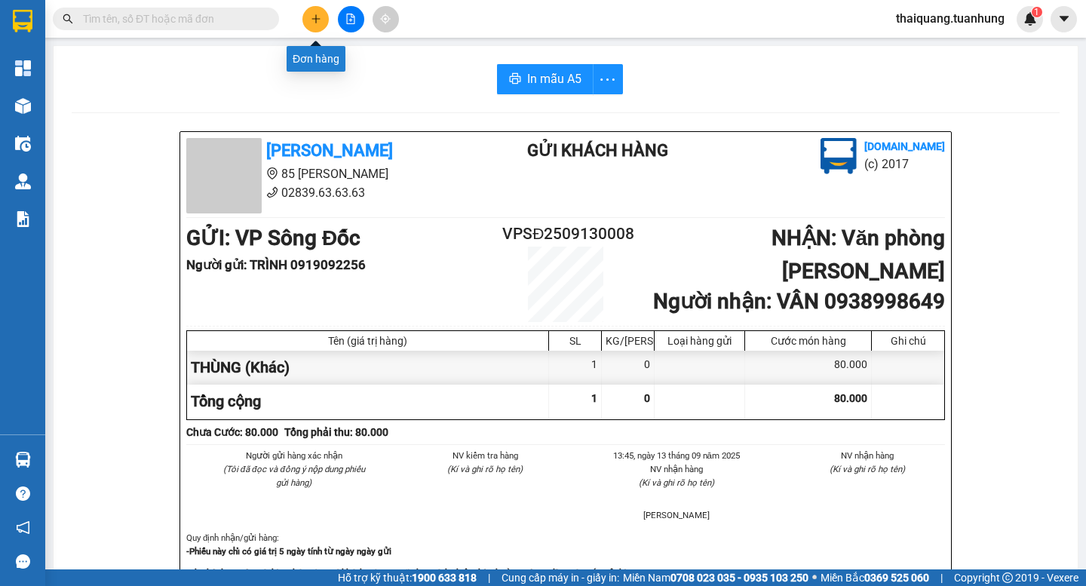
click at [324, 20] on button at bounding box center [315, 19] width 26 height 26
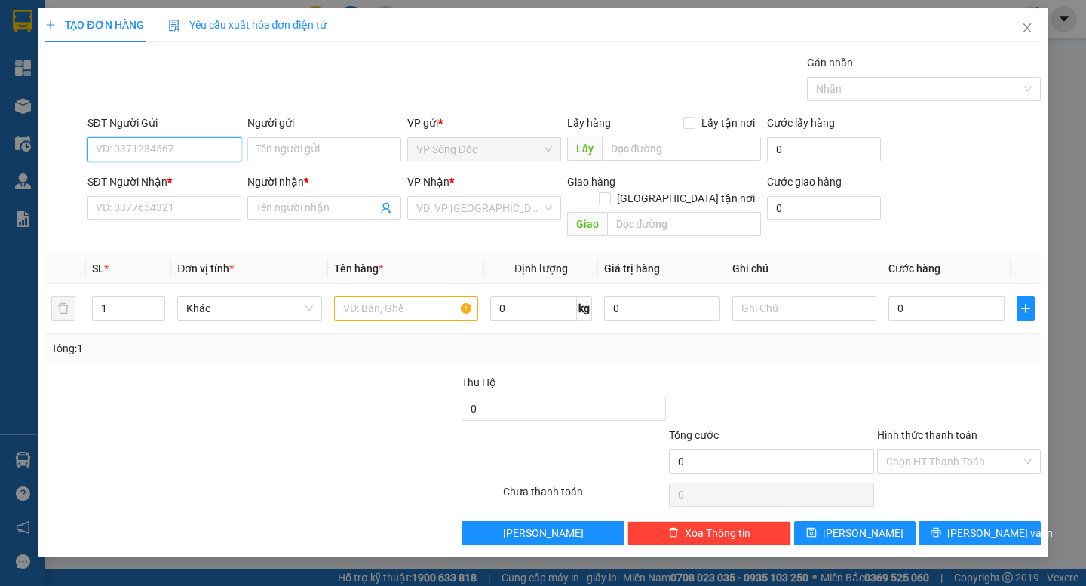
click at [185, 150] on input "SĐT Người Gửi" at bounding box center [164, 149] width 154 height 24
type input "0347758062"
click at [290, 151] on input "Người gửi" at bounding box center [324, 149] width 154 height 24
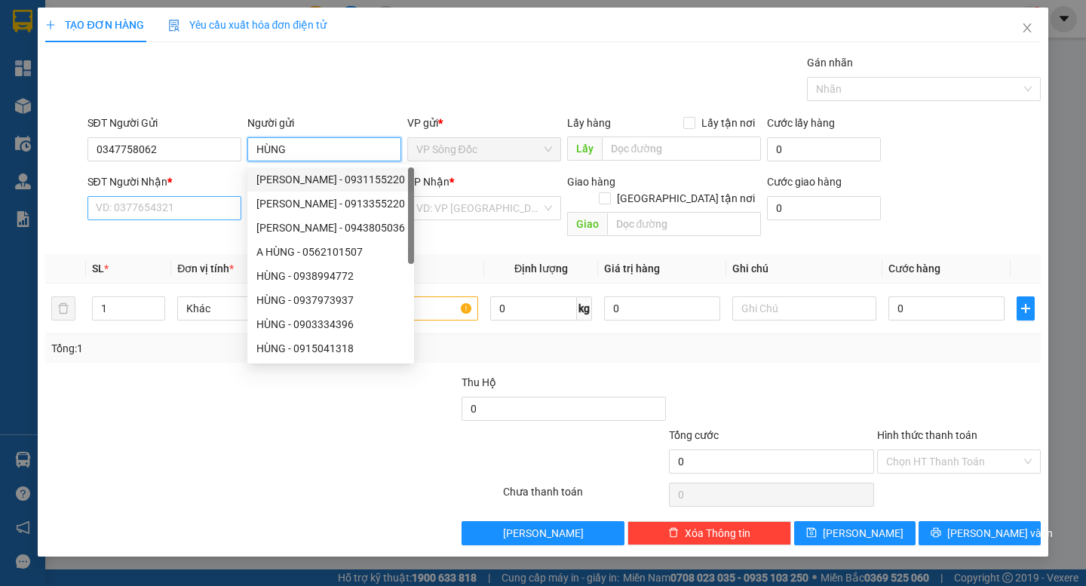
type input "HÙNG"
click at [122, 205] on input "SĐT Người Nhận *" at bounding box center [164, 208] width 154 height 24
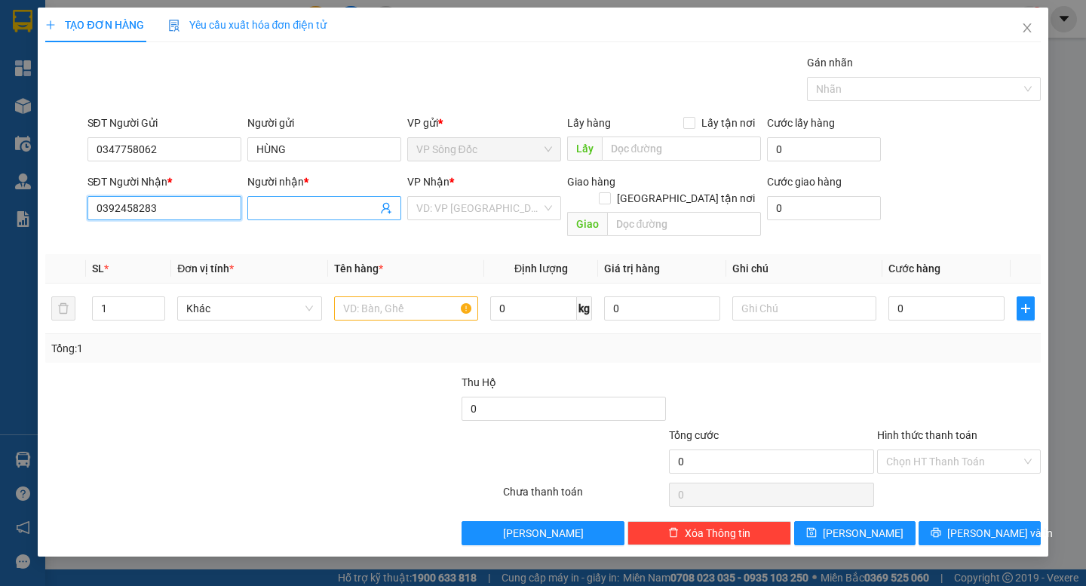
type input "0392458283"
click at [339, 204] on input "Người nhận *" at bounding box center [316, 208] width 121 height 17
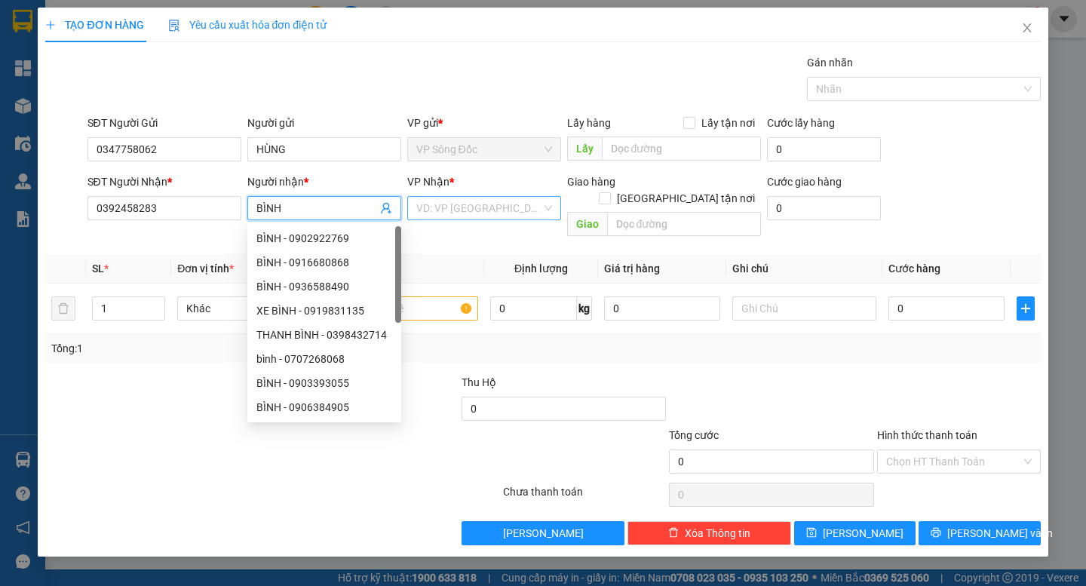
type input "BÌNH"
click at [462, 203] on input "search" at bounding box center [478, 208] width 125 height 23
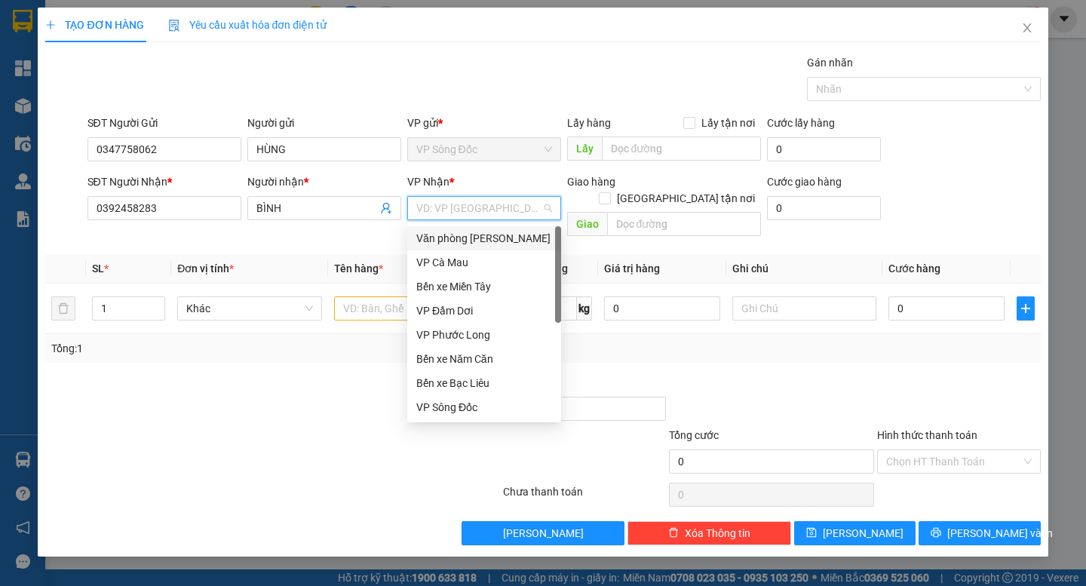
click at [471, 235] on div "Văn phòng [PERSON_NAME]" at bounding box center [484, 238] width 136 height 17
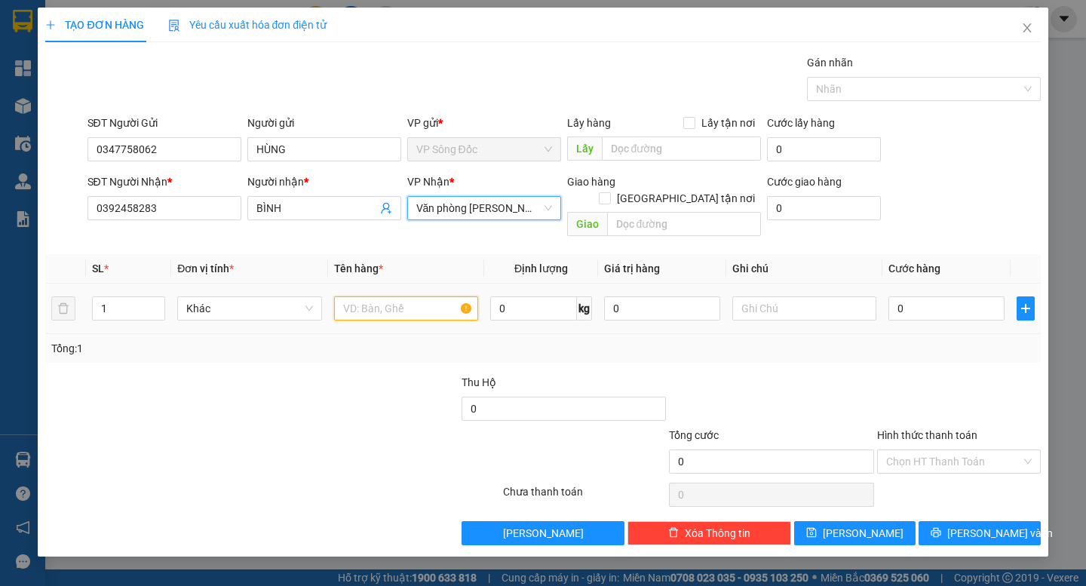
drag, startPoint x: 379, startPoint y: 290, endPoint x: 380, endPoint y: 280, distance: 10.7
click at [379, 296] on input "text" at bounding box center [406, 308] width 144 height 24
type input "THÙNG"
click at [921, 340] on div "Tổng: 1" at bounding box center [542, 348] width 983 height 17
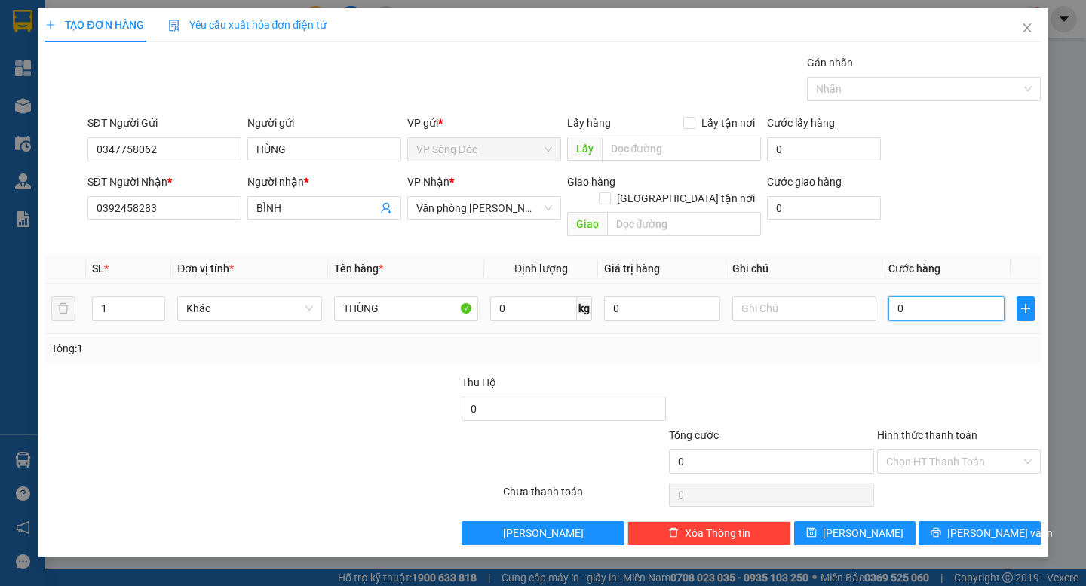
click at [925, 296] on input "0" at bounding box center [946, 308] width 116 height 24
click at [869, 374] on div at bounding box center [771, 400] width 208 height 53
click at [915, 296] on input "0" at bounding box center [946, 308] width 116 height 24
type input "5"
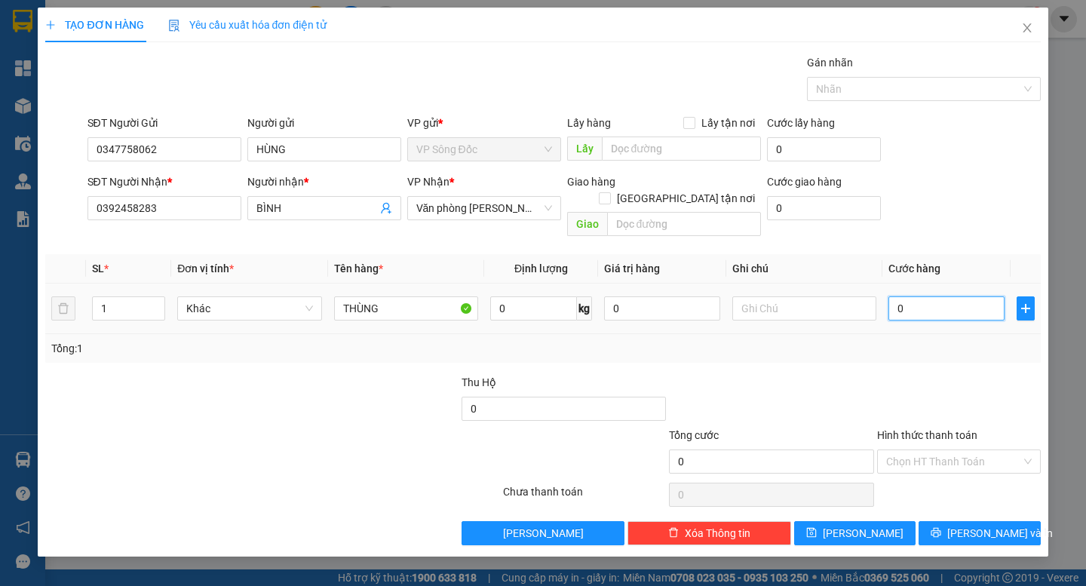
type input "5"
type input "50"
type input "50.000"
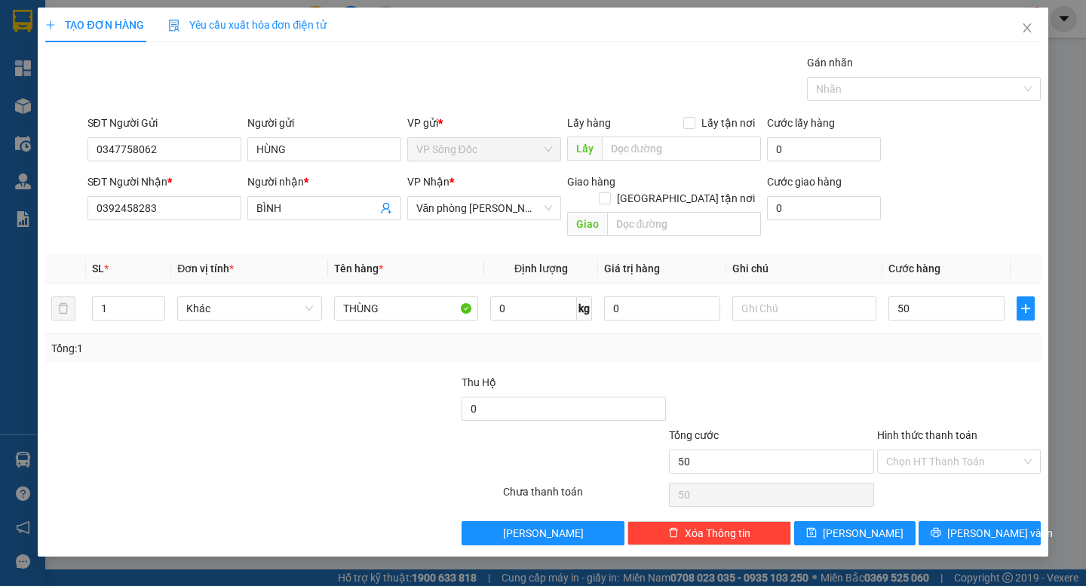
type input "50.000"
click at [925, 396] on div at bounding box center [959, 400] width 167 height 53
click at [976, 525] on span "[PERSON_NAME] và In" at bounding box center [1000, 533] width 106 height 17
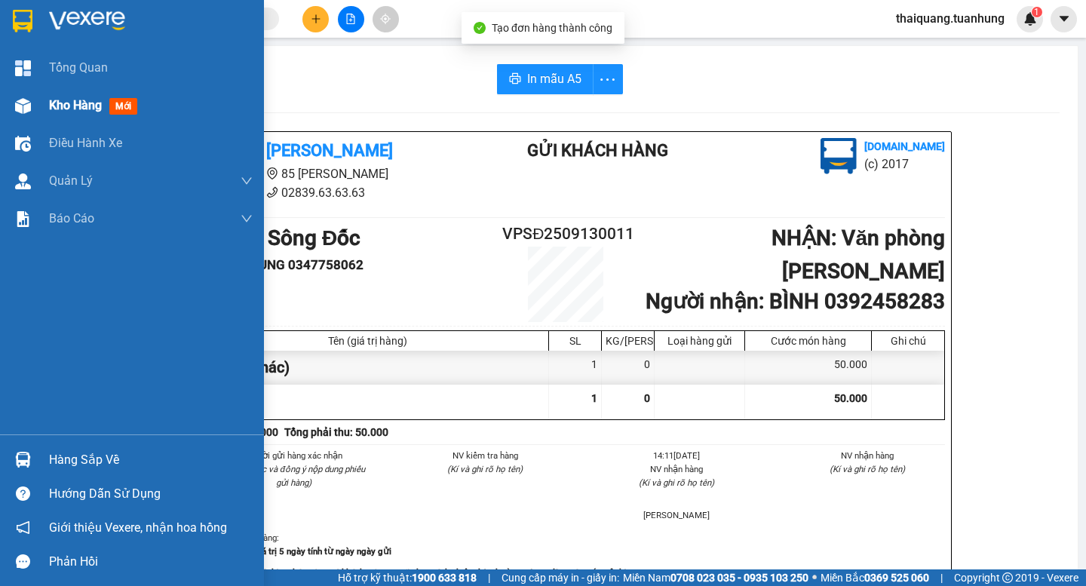
click at [63, 108] on span "Kho hàng" at bounding box center [75, 105] width 53 height 14
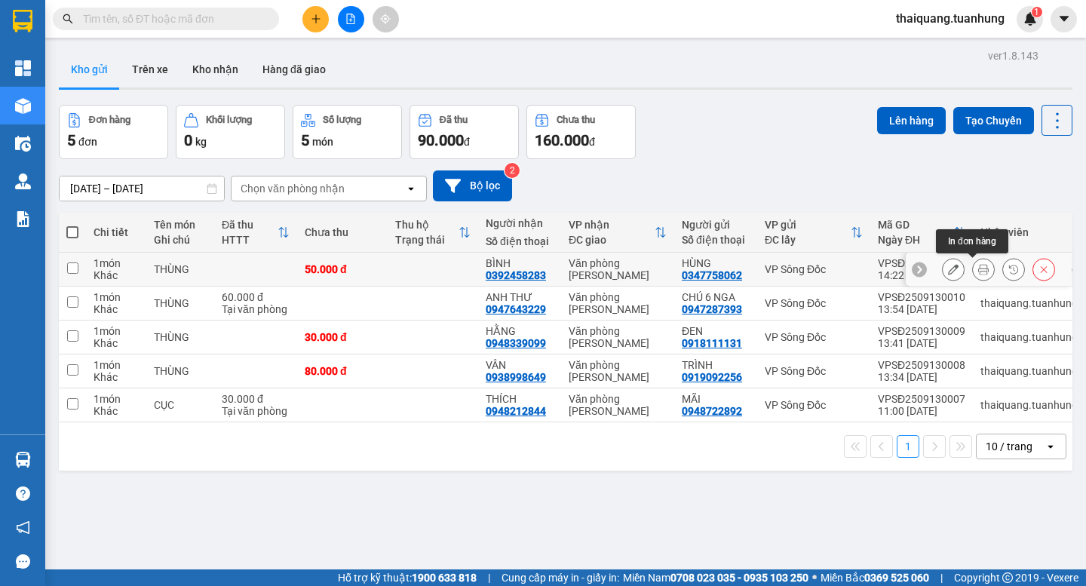
click at [982, 271] on button at bounding box center [983, 269] width 21 height 26
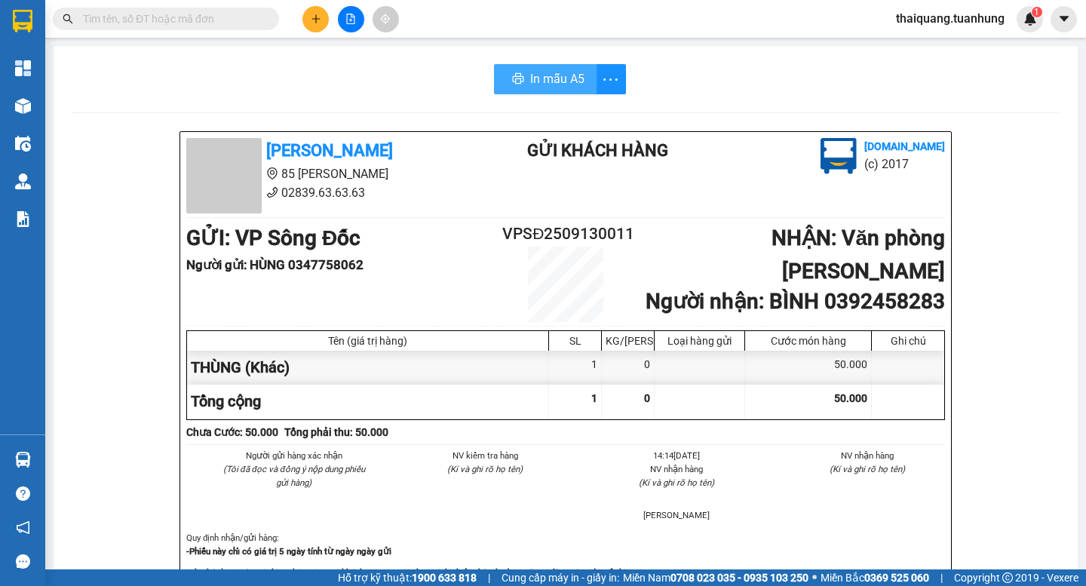
click at [548, 78] on span "In mẫu A5" at bounding box center [557, 78] width 54 height 19
